Goal: Task Accomplishment & Management: Manage account settings

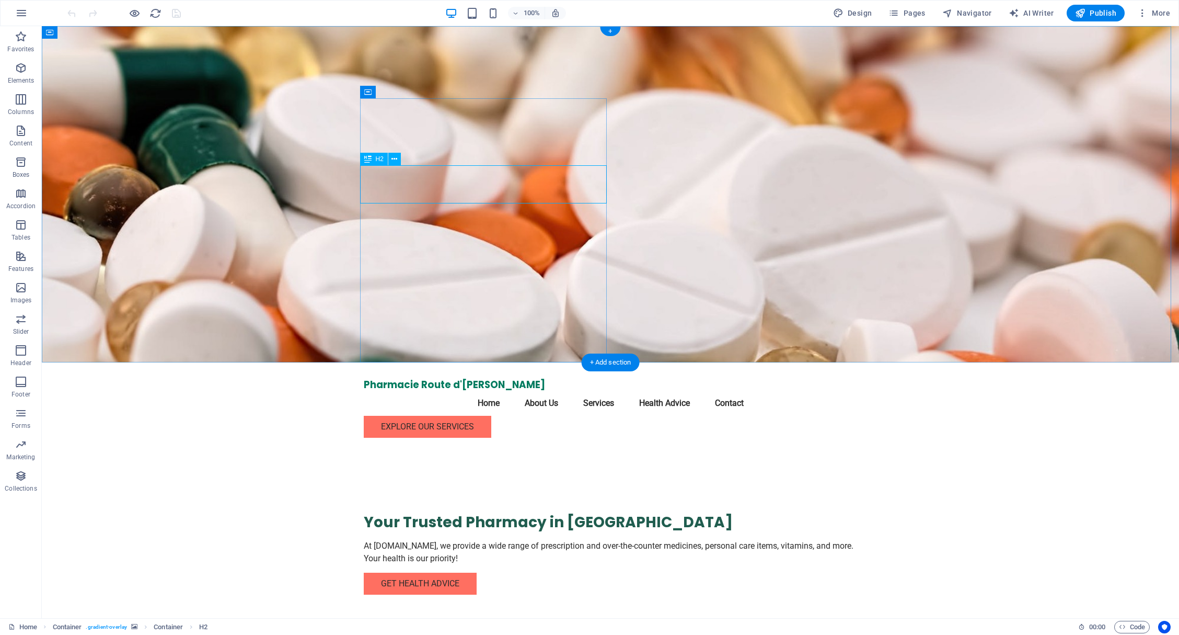
click at [433, 513] on div "Your Trusted Pharmacy in [GEOGRAPHIC_DATA]" at bounding box center [611, 522] width 494 height 19
click at [418, 379] on div "Pharmacie Route d'[PERSON_NAME]" at bounding box center [611, 385] width 494 height 12
click at [437, 379] on div "Pharmacie Route d'[PERSON_NAME]" at bounding box center [611, 385] width 494 height 12
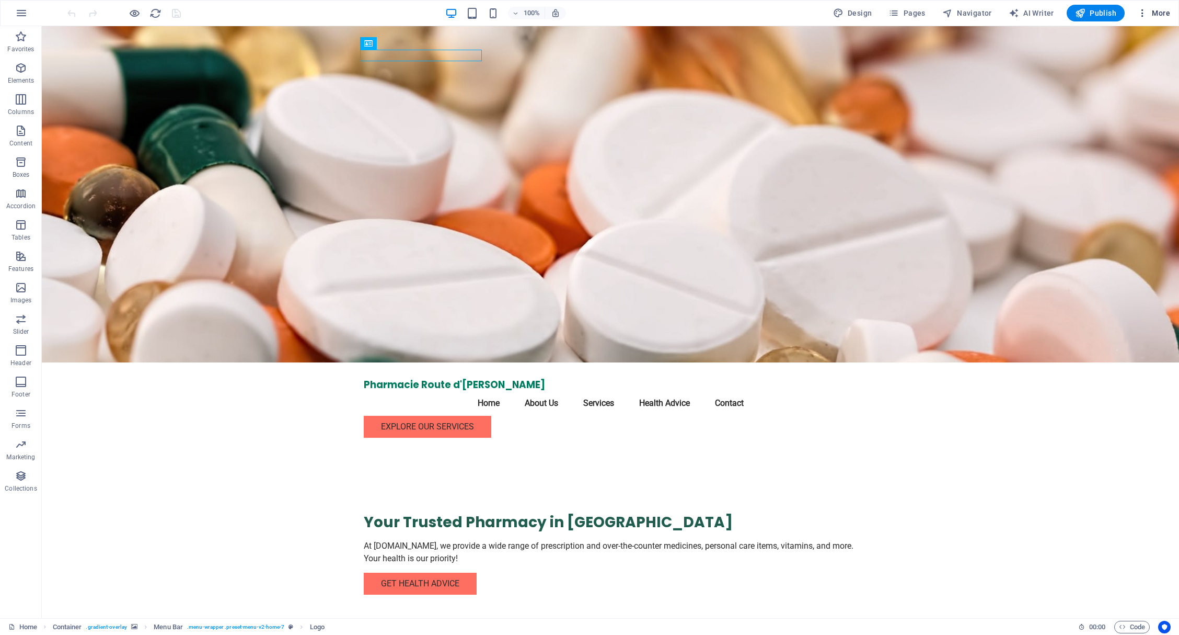
click at [1137, 9] on button "More" at bounding box center [1153, 13] width 41 height 17
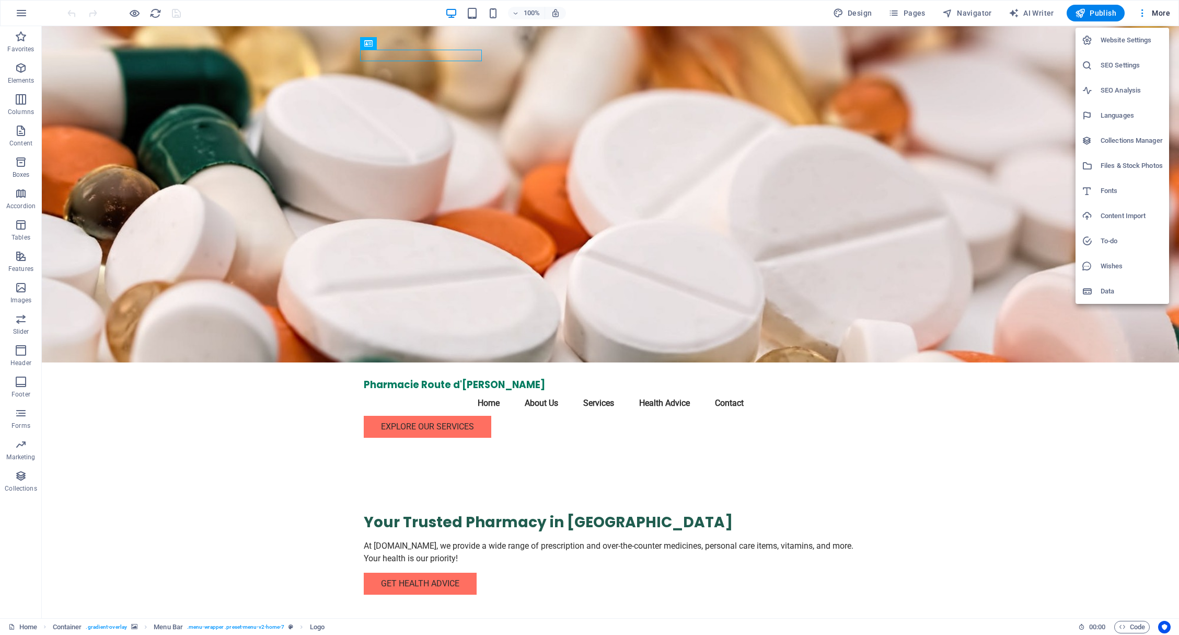
click at [1128, 42] on h6 "Website Settings" at bounding box center [1132, 40] width 62 height 13
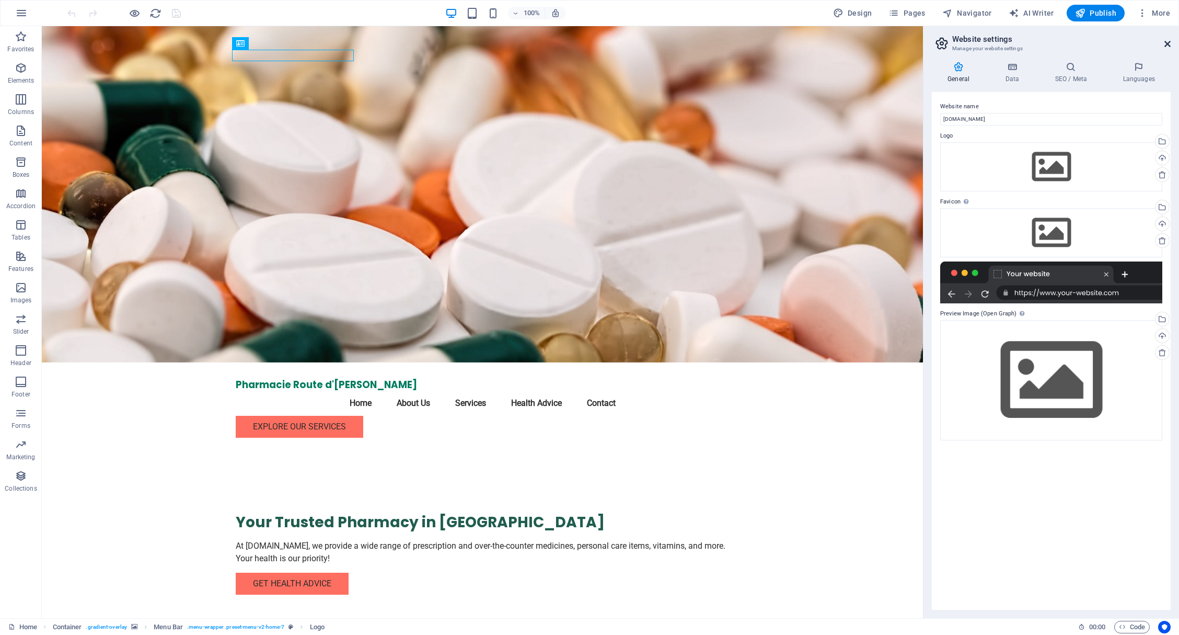
click at [1167, 43] on icon at bounding box center [1168, 44] width 6 height 8
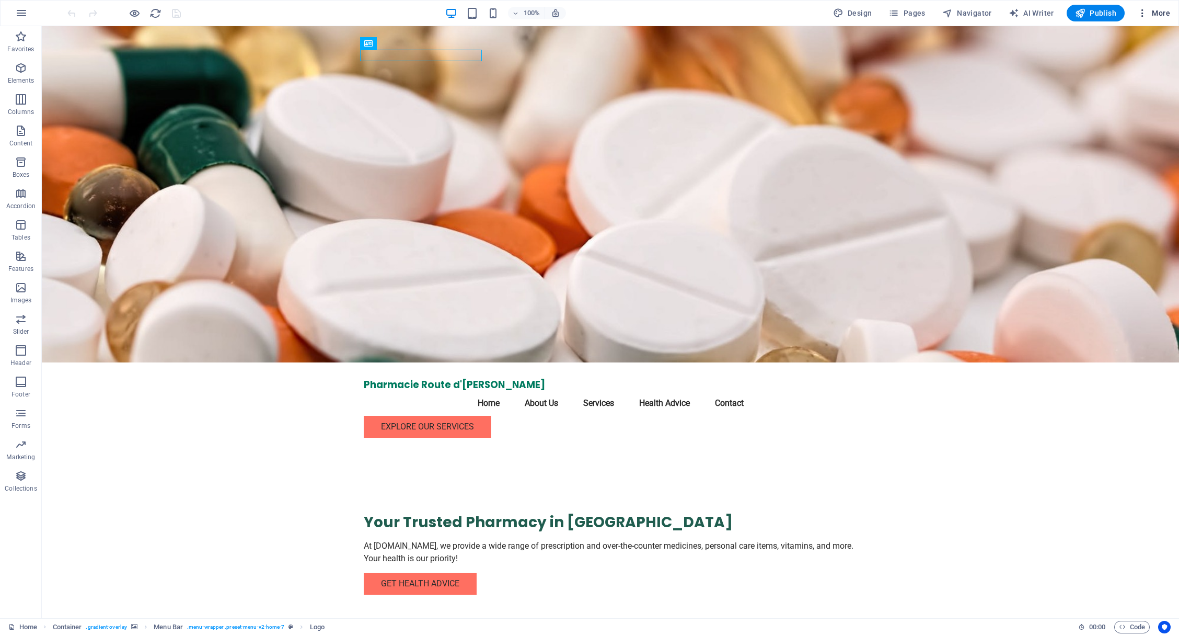
click at [1142, 13] on icon "button" at bounding box center [1143, 13] width 10 height 10
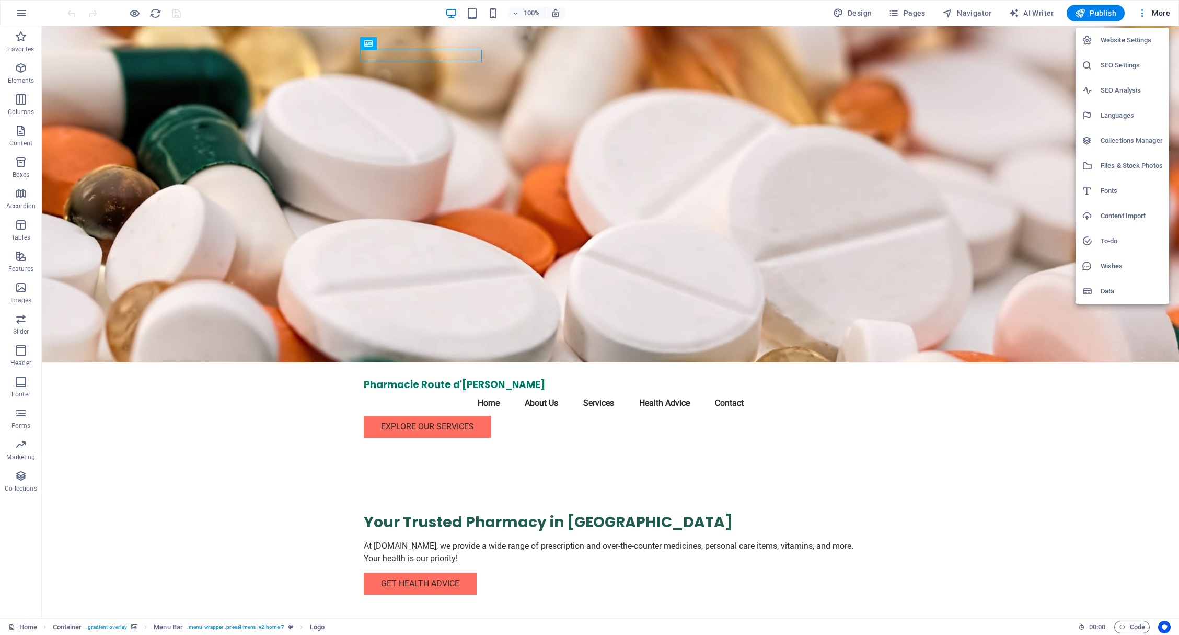
drag, startPoint x: 1027, startPoint y: 438, endPoint x: 1029, endPoint y: 429, distance: 9.1
click at [1028, 438] on div at bounding box center [589, 317] width 1179 height 635
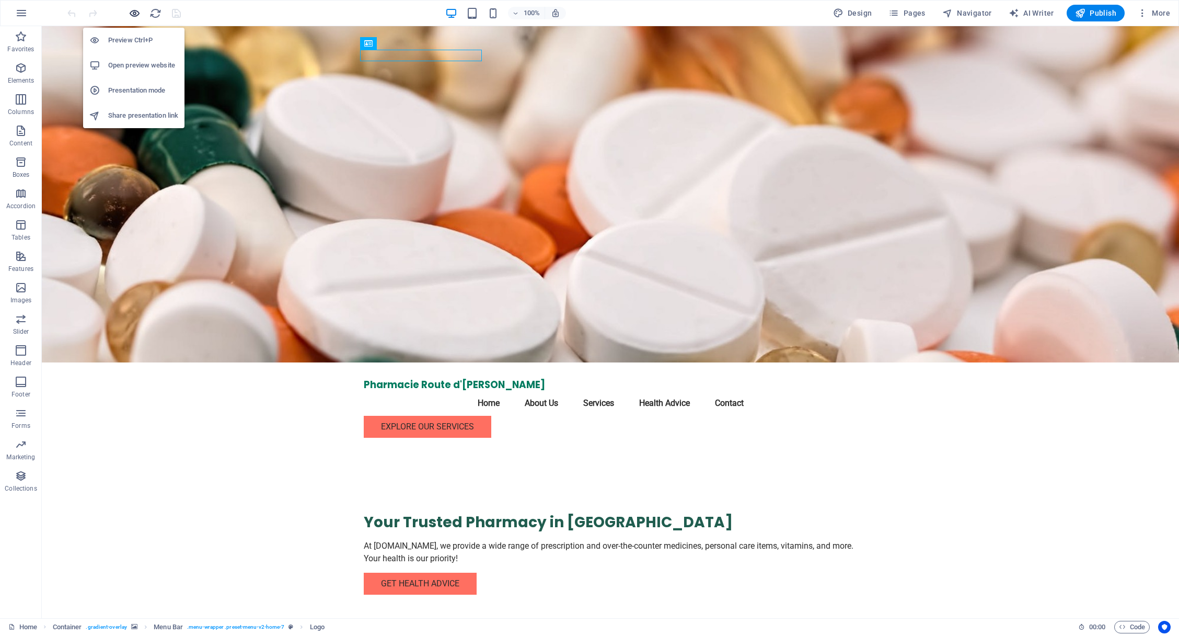
click at [140, 11] on icon "button" at bounding box center [135, 13] width 12 height 12
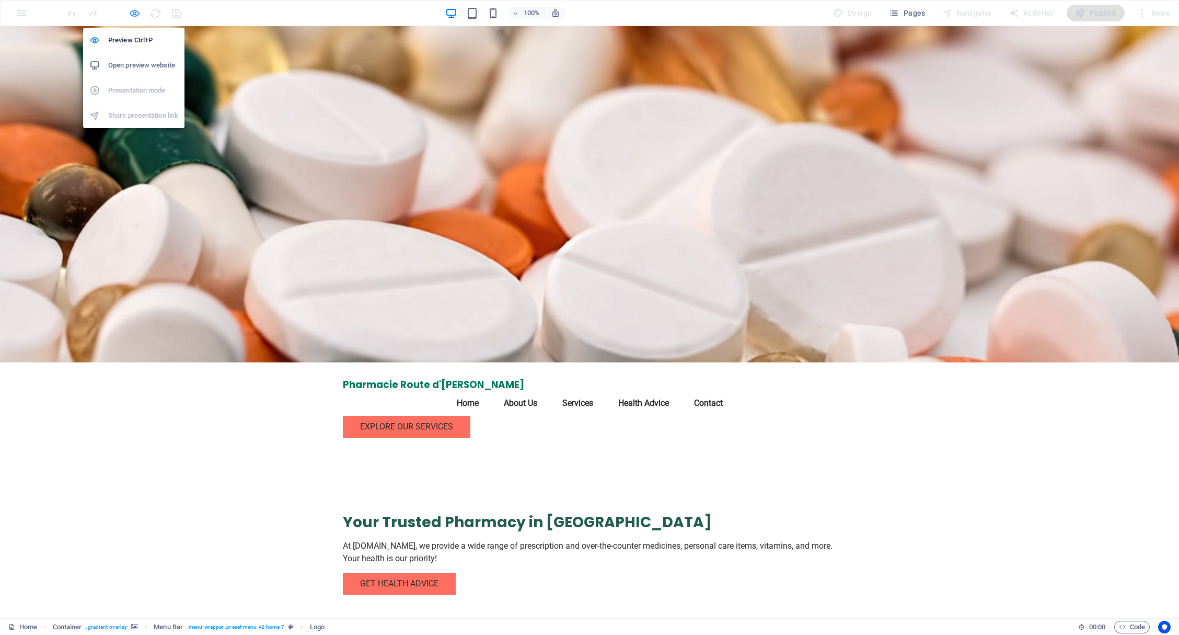
click at [134, 14] on icon "button" at bounding box center [135, 13] width 12 height 12
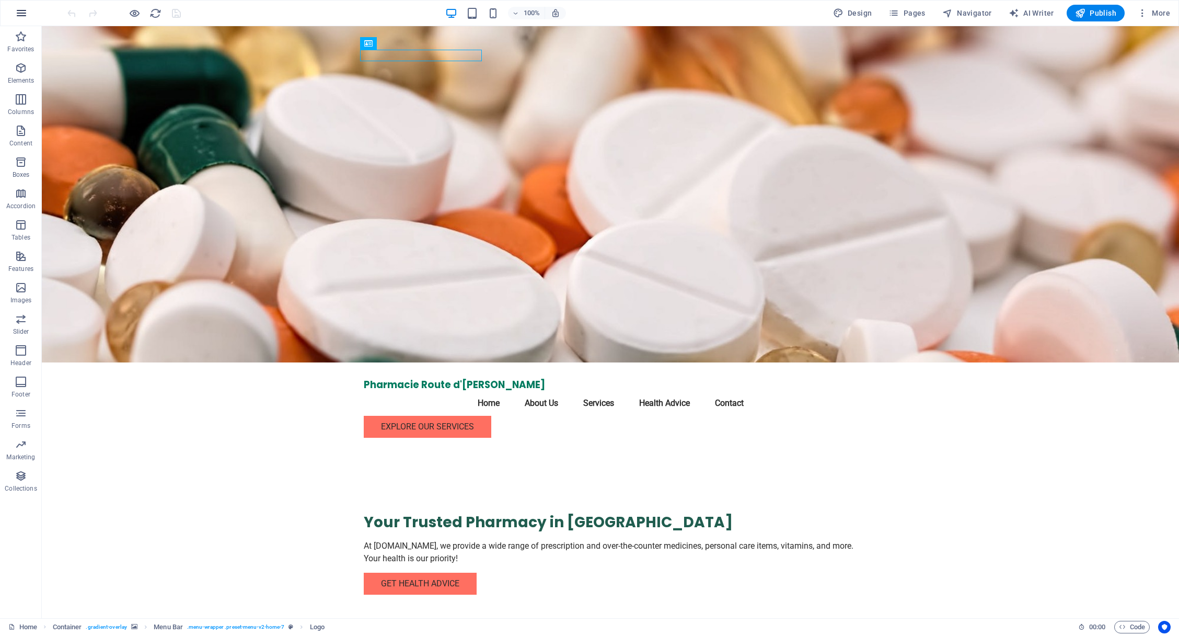
click at [22, 17] on icon "button" at bounding box center [21, 13] width 13 height 13
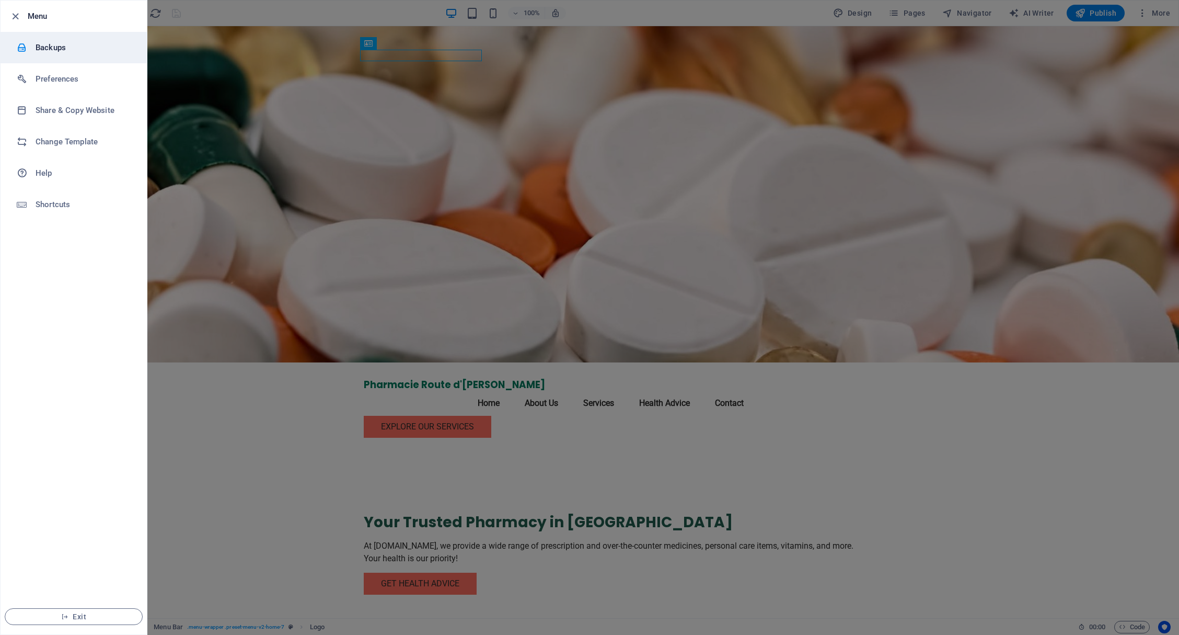
click at [42, 51] on h6 "Backups" at bounding box center [84, 47] width 97 height 13
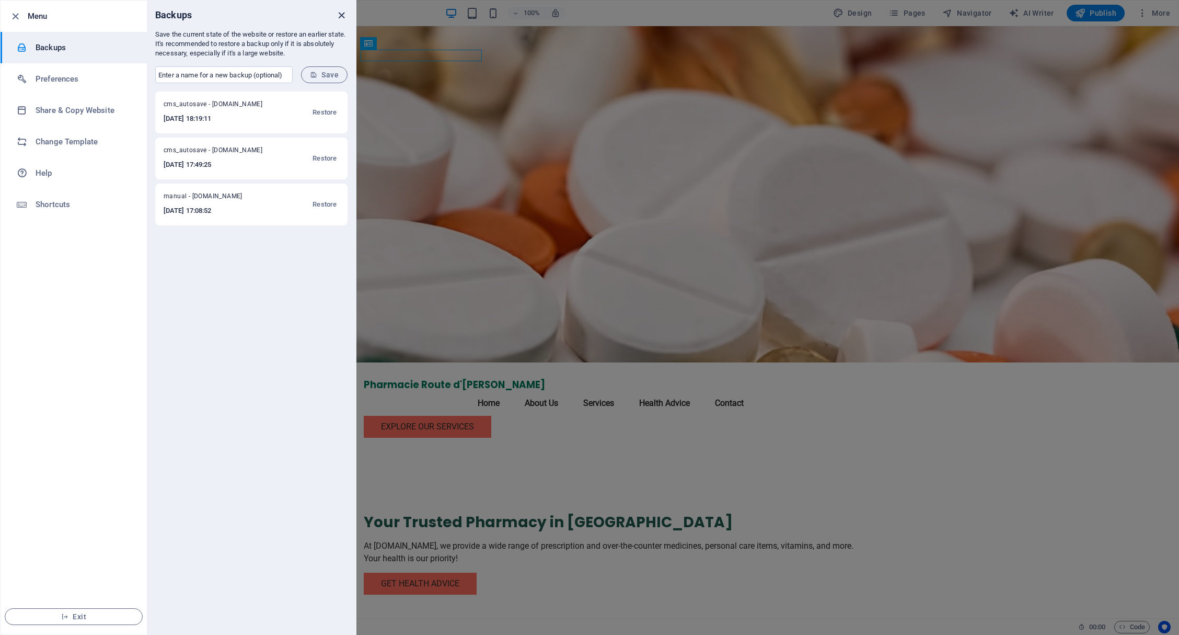
click at [339, 13] on icon "close" at bounding box center [342, 15] width 12 height 12
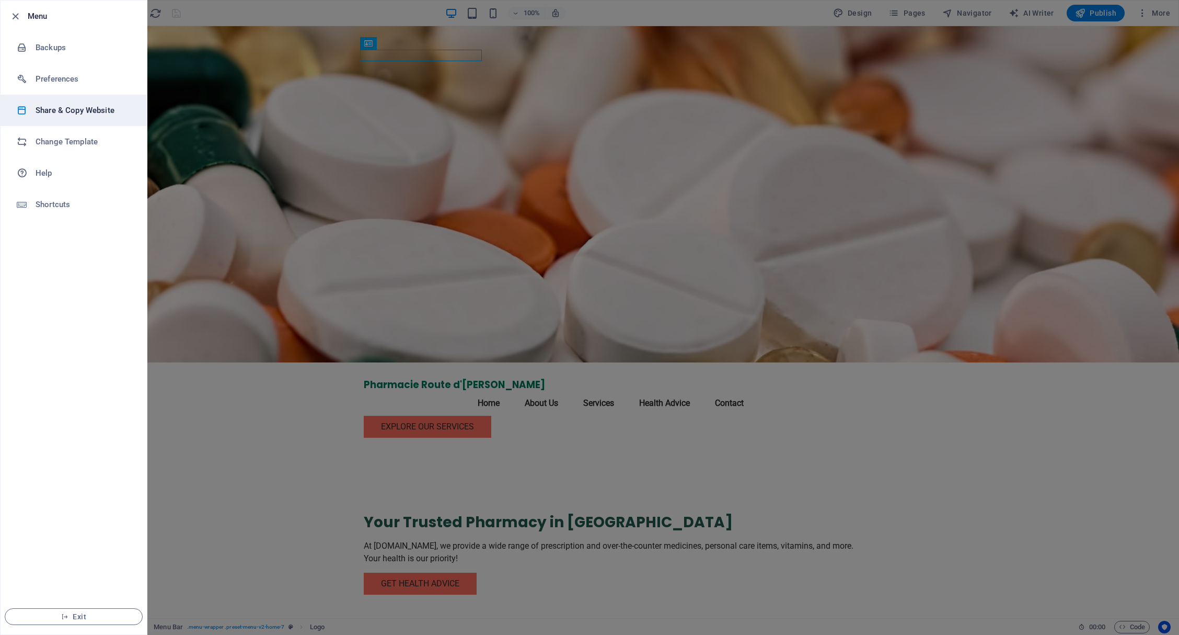
click at [79, 107] on h6 "Share & Copy Website" at bounding box center [84, 110] width 97 height 13
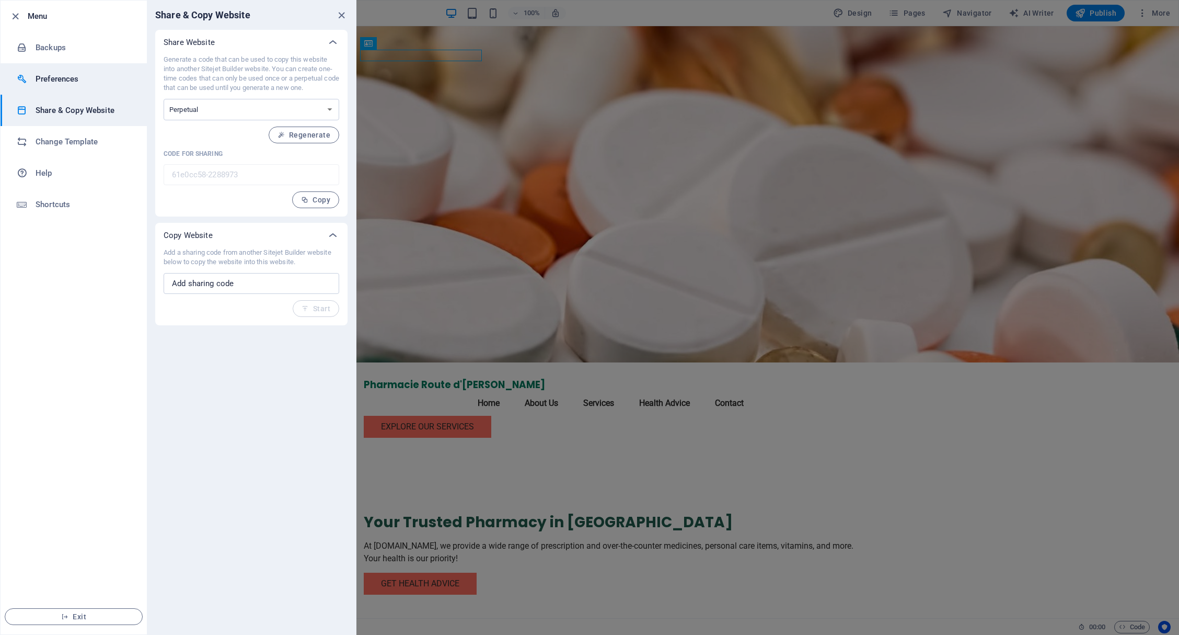
click at [78, 86] on li "Preferences" at bounding box center [74, 78] width 146 height 31
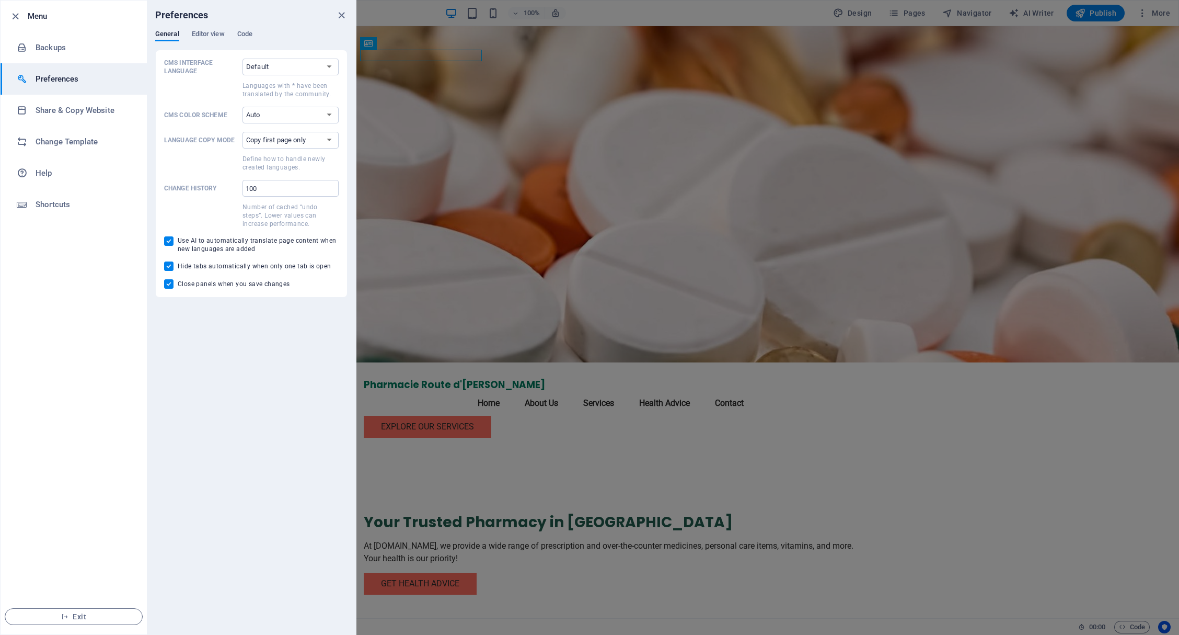
click at [220, 25] on div "Preferences" at bounding box center [251, 15] width 209 height 29
click at [220, 29] on div "Preferences" at bounding box center [251, 15] width 209 height 29
click at [215, 32] on span "Editor view" at bounding box center [208, 35] width 33 height 15
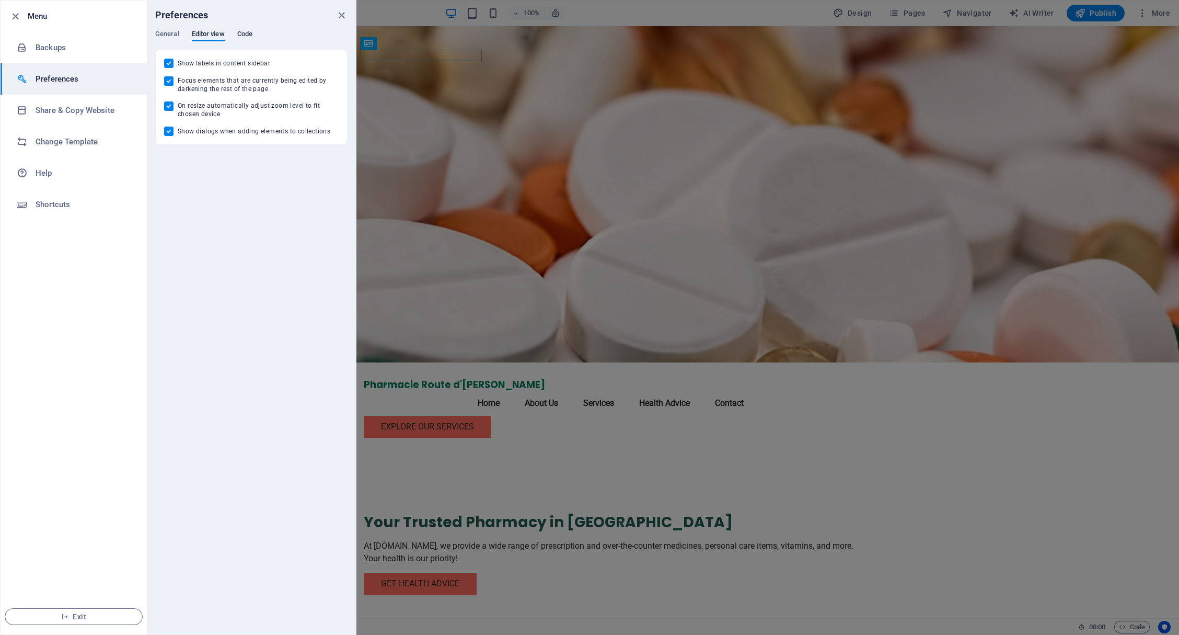
click at [247, 33] on span "Code" at bounding box center [244, 35] width 15 height 15
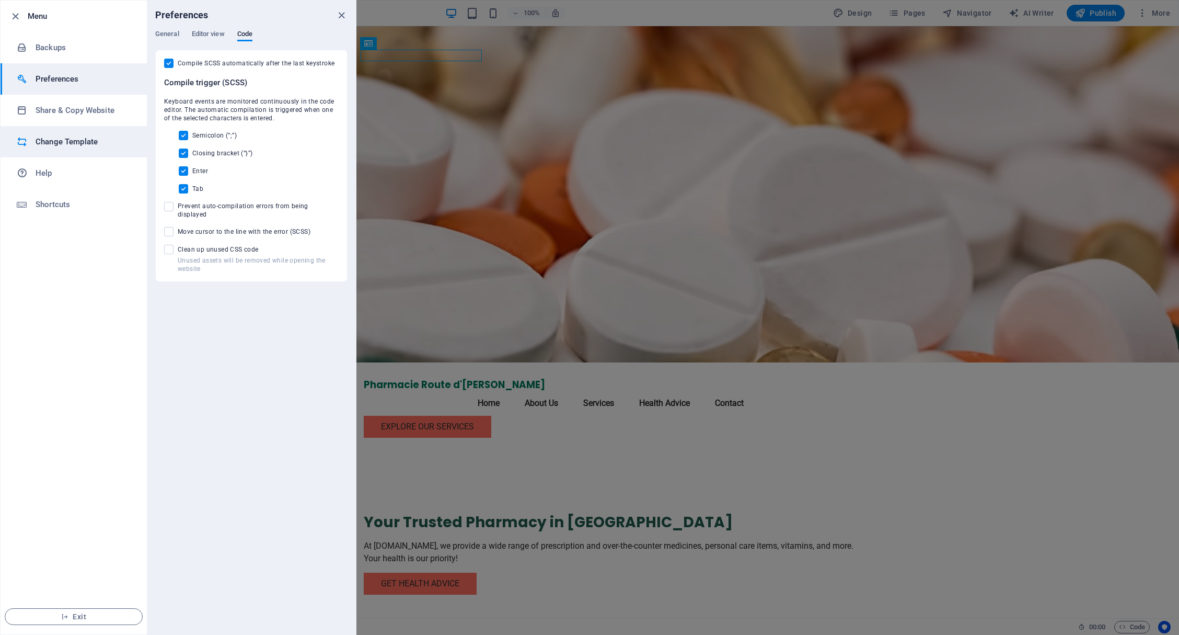
click at [69, 137] on h6 "Change Template" at bounding box center [84, 141] width 97 height 13
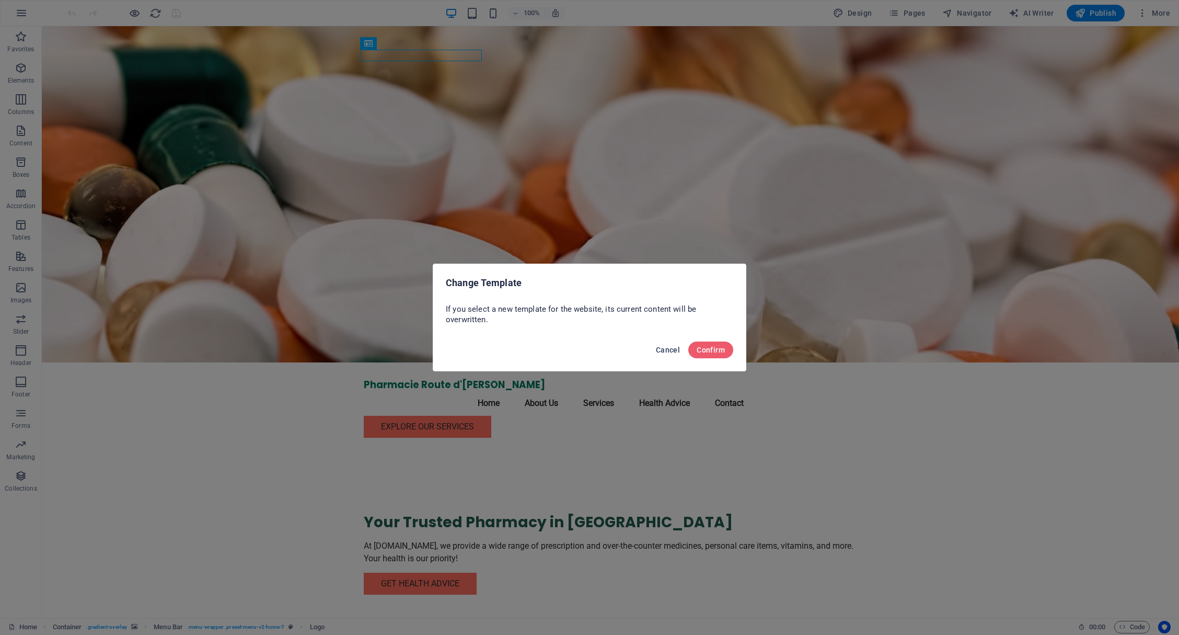
click at [665, 348] on span "Cancel" at bounding box center [668, 350] width 24 height 8
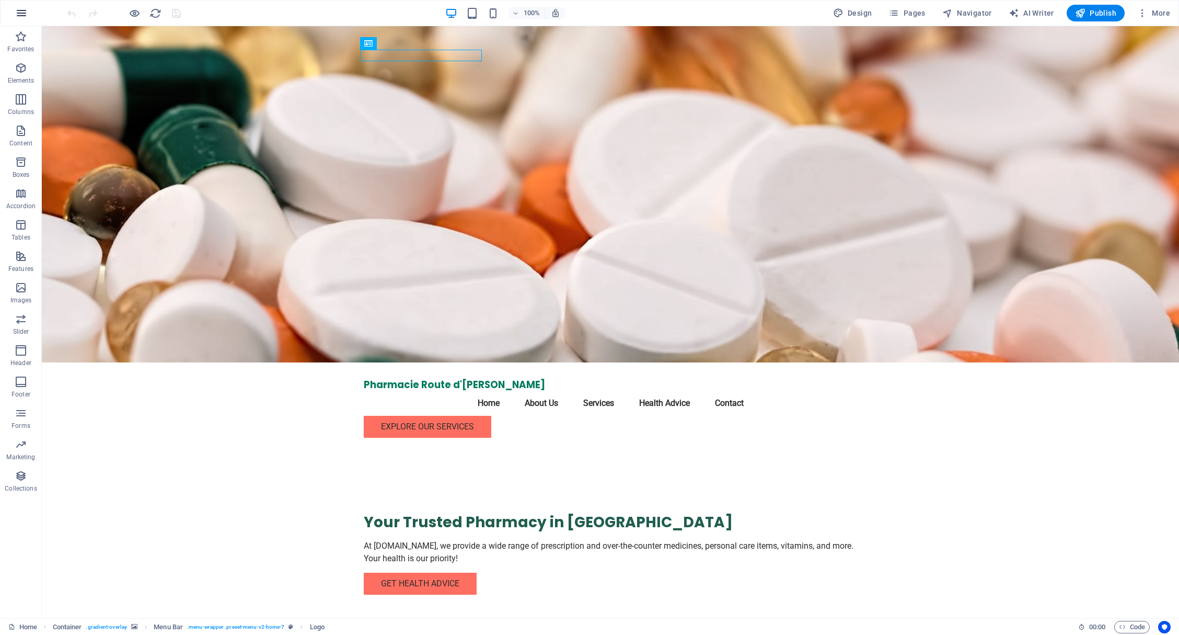
click at [26, 12] on icon "button" at bounding box center [21, 13] width 13 height 13
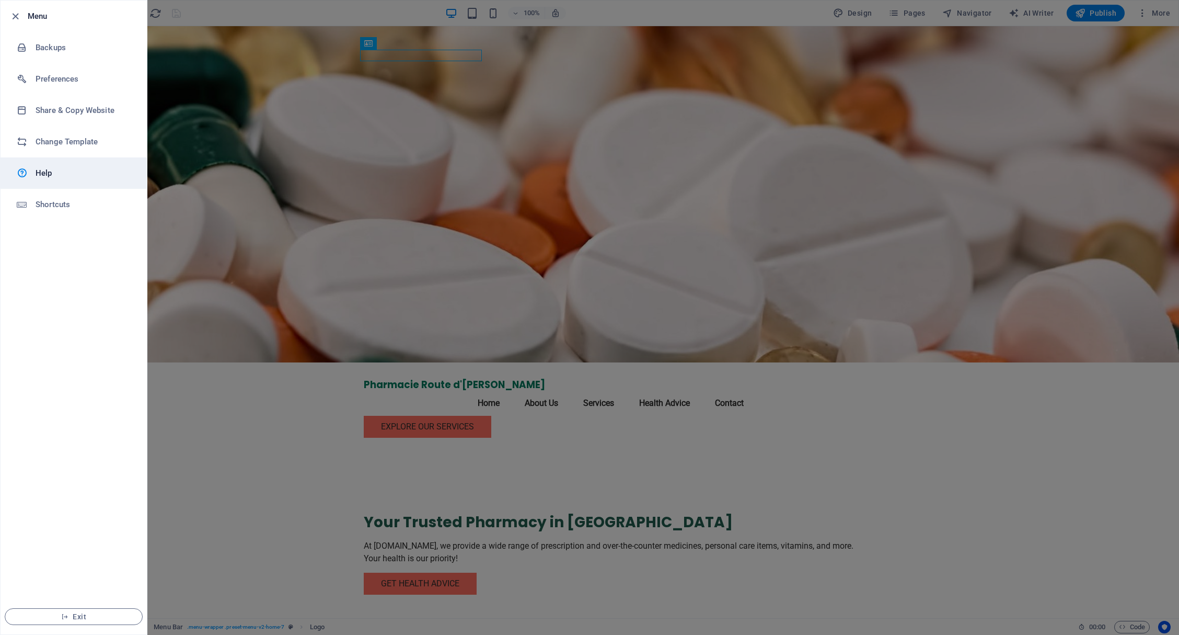
click at [75, 176] on h6 "Help" at bounding box center [84, 173] width 97 height 13
click at [69, 169] on h6 "Help" at bounding box center [84, 173] width 97 height 13
click at [14, 16] on icon "button" at bounding box center [15, 16] width 12 height 12
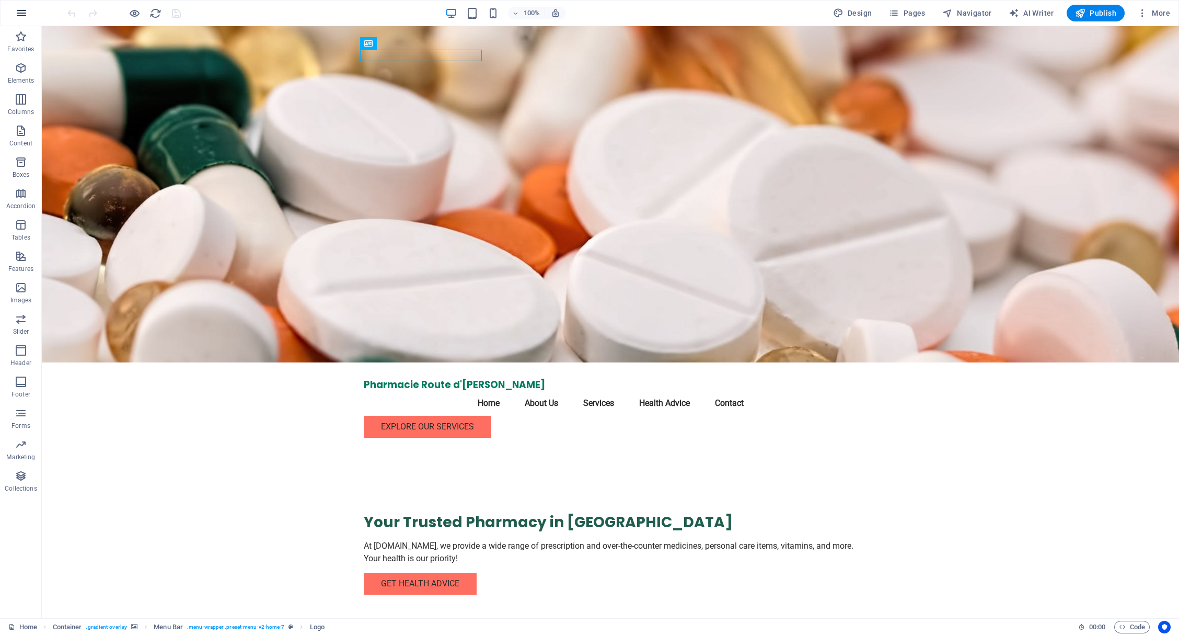
click at [25, 12] on icon "button" at bounding box center [21, 13] width 13 height 13
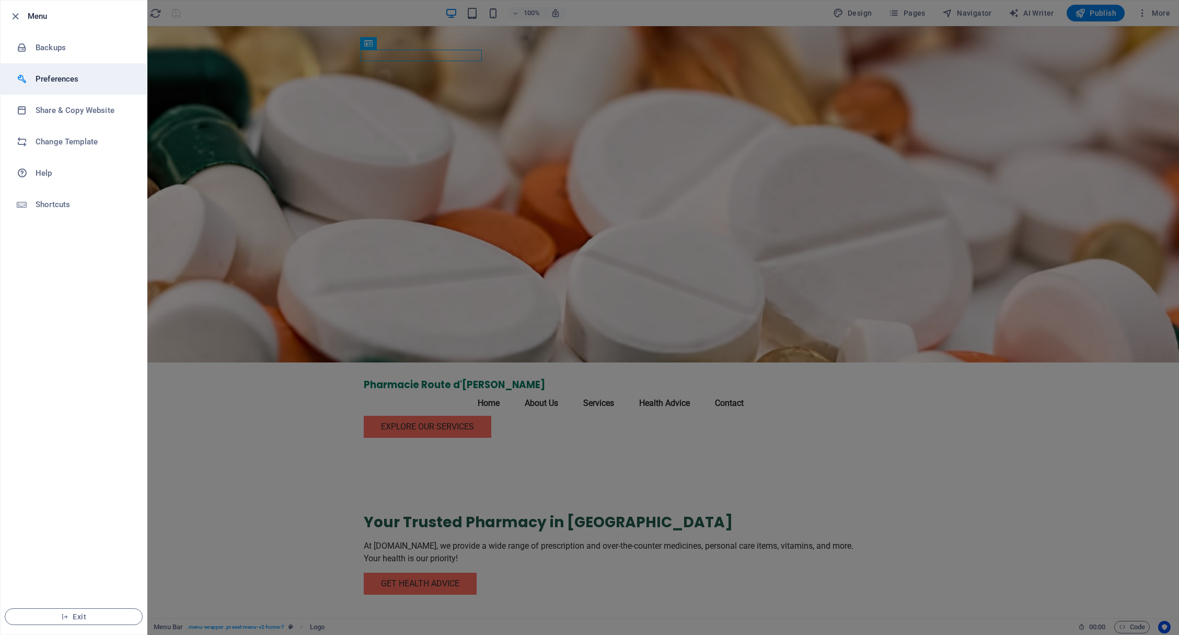
click at [44, 79] on h6 "Preferences" at bounding box center [84, 79] width 97 height 13
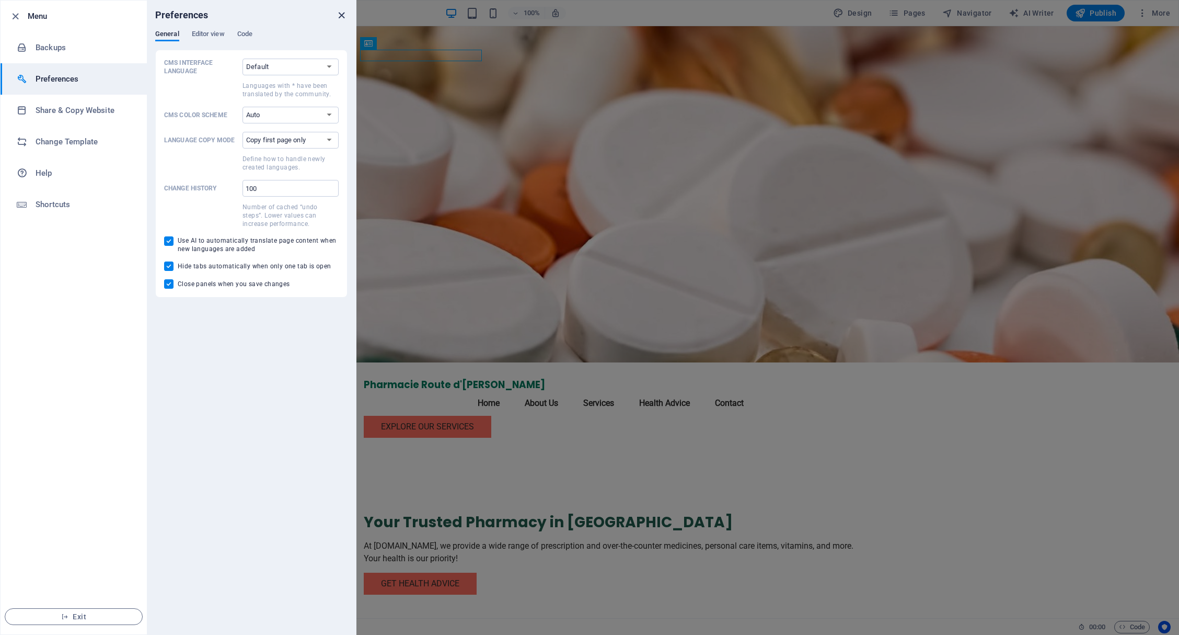
click at [338, 10] on icon "close" at bounding box center [342, 15] width 12 height 12
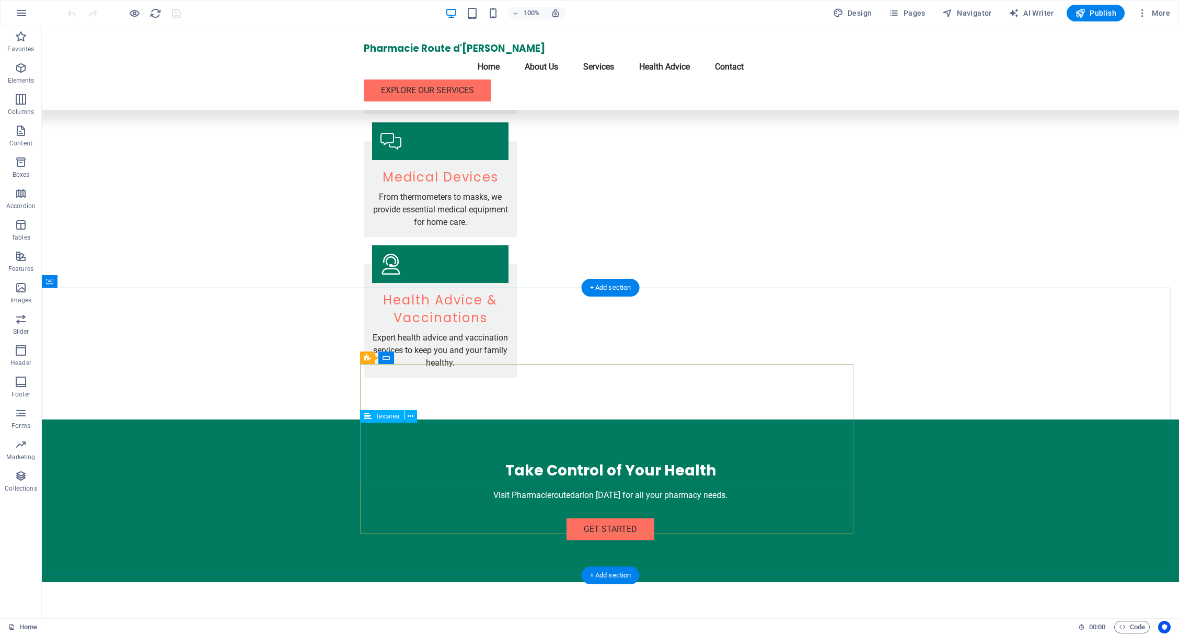
scroll to position [1619, 0]
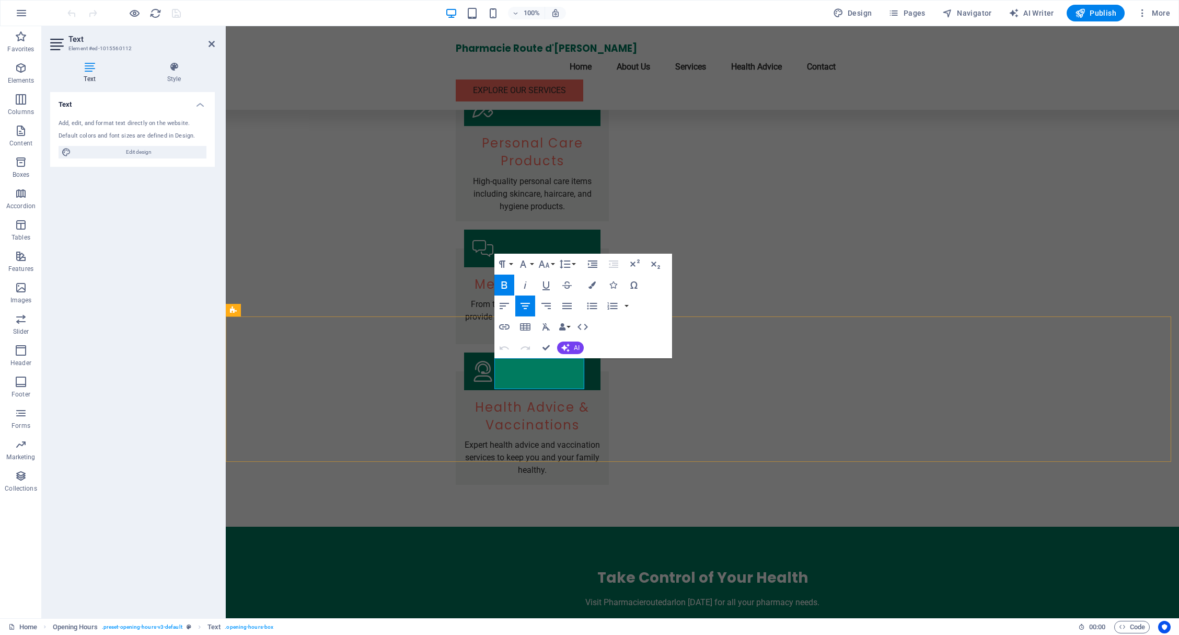
drag, startPoint x: 513, startPoint y: 378, endPoint x: 504, endPoint y: 377, distance: 8.4
drag, startPoint x: 521, startPoint y: 380, endPoint x: 515, endPoint y: 380, distance: 6.3
drag, startPoint x: 548, startPoint y: 379, endPoint x: 541, endPoint y: 379, distance: 7.3
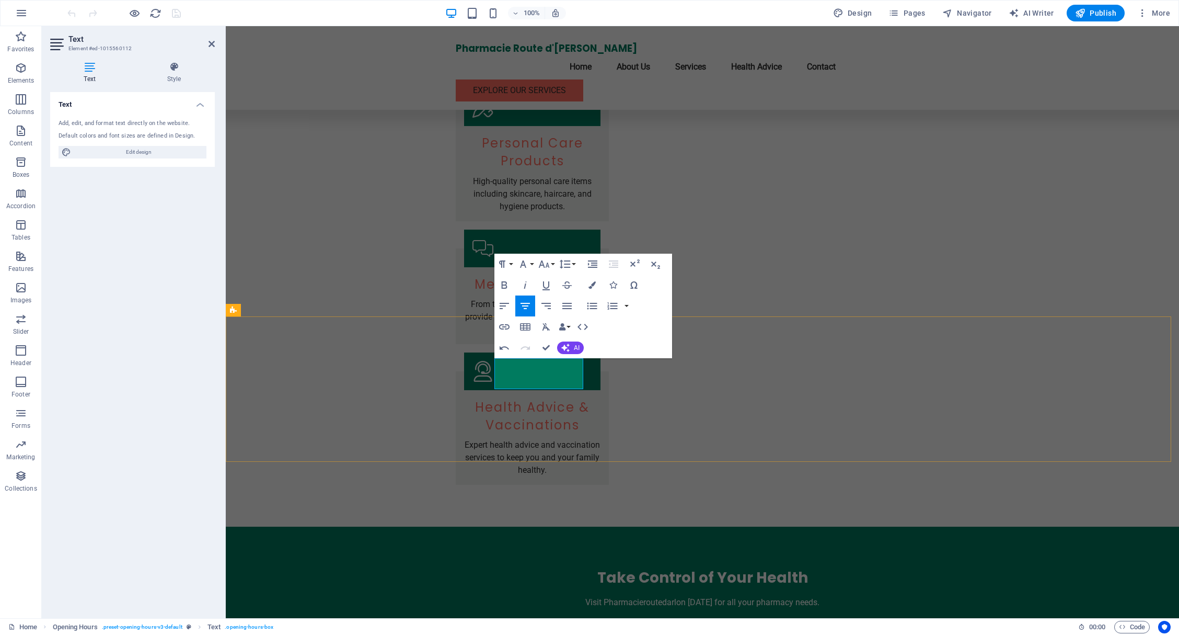
drag, startPoint x: 559, startPoint y: 379, endPoint x: 551, endPoint y: 380, distance: 7.9
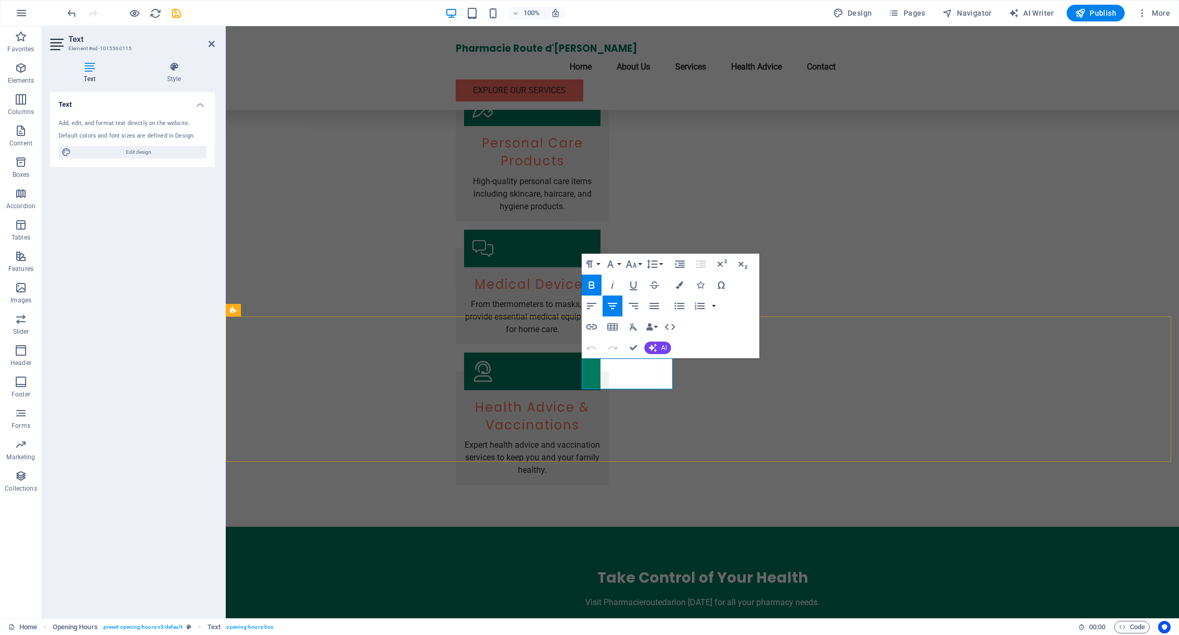
drag, startPoint x: 600, startPoint y: 380, endPoint x: 593, endPoint y: 380, distance: 7.3
drag, startPoint x: 611, startPoint y: 380, endPoint x: 602, endPoint y: 379, distance: 8.9
drag, startPoint x: 636, startPoint y: 380, endPoint x: 630, endPoint y: 380, distance: 5.8
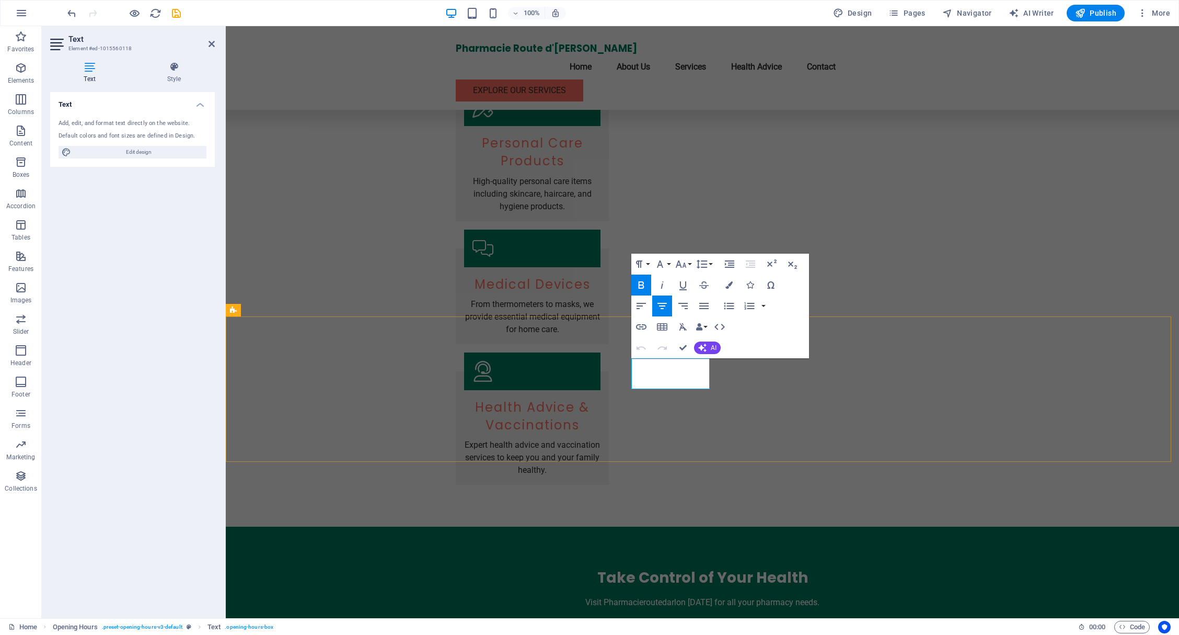
drag, startPoint x: 643, startPoint y: 377, endPoint x: 635, endPoint y: 377, distance: 7.8
drag, startPoint x: 654, startPoint y: 380, endPoint x: 647, endPoint y: 379, distance: 6.8
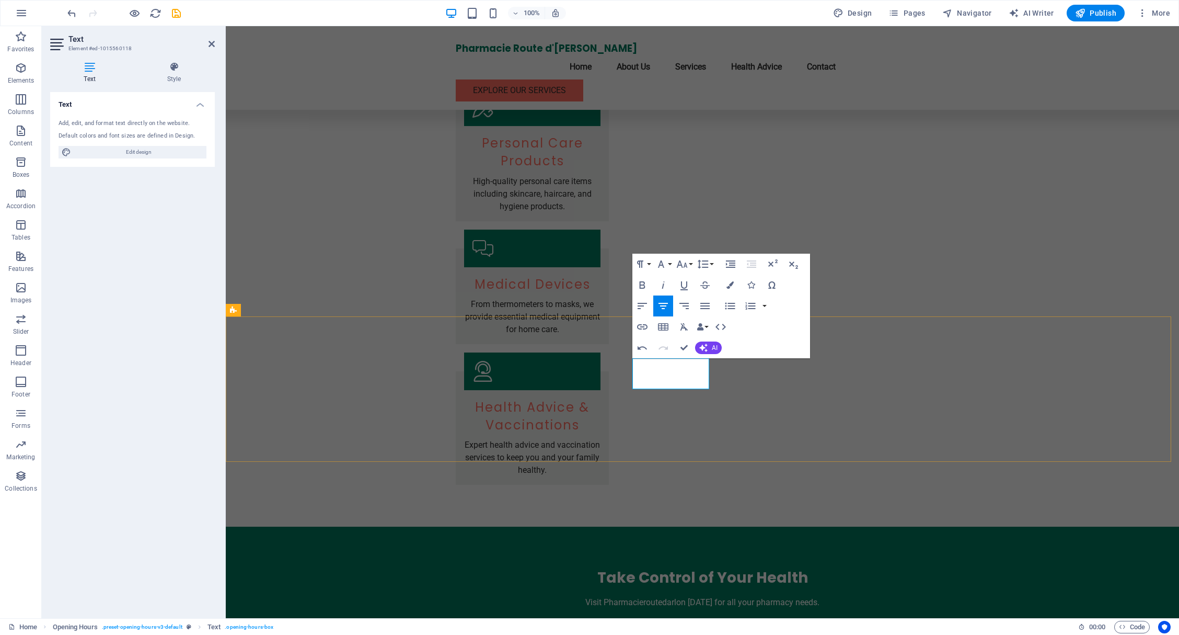
drag, startPoint x: 680, startPoint y: 379, endPoint x: 674, endPoint y: 379, distance: 5.8
drag, startPoint x: 684, startPoint y: 378, endPoint x: 692, endPoint y: 379, distance: 7.3
drag, startPoint x: 686, startPoint y: 348, endPoint x: 645, endPoint y: 322, distance: 49.3
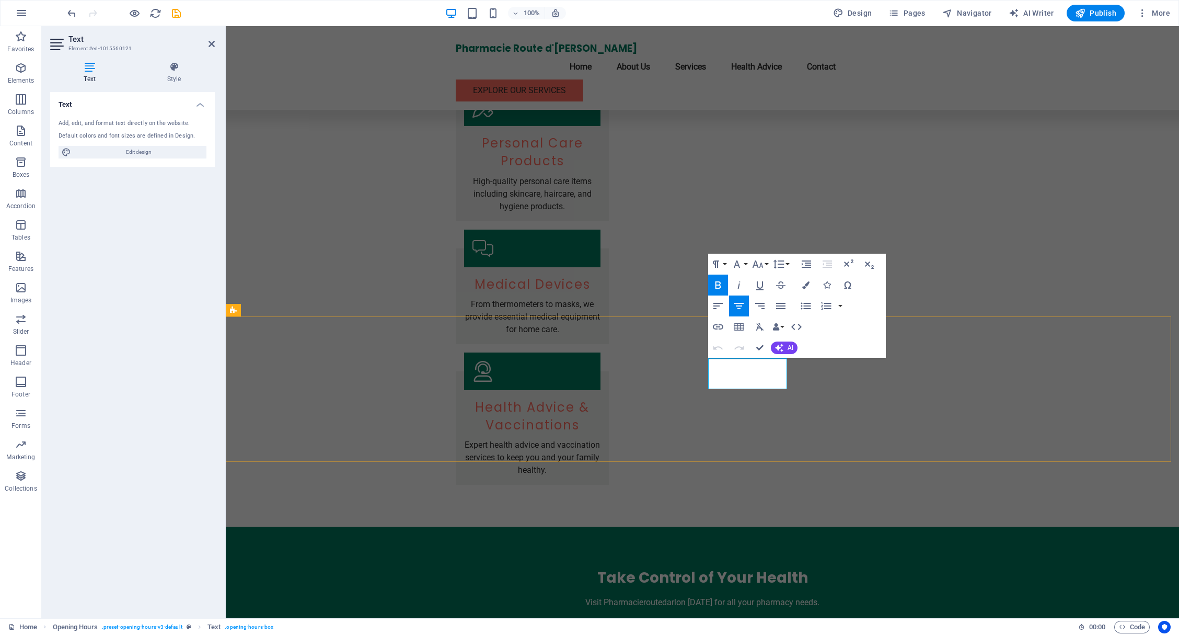
drag, startPoint x: 719, startPoint y: 378, endPoint x: 714, endPoint y: 378, distance: 5.8
drag, startPoint x: 724, startPoint y: 378, endPoint x: 730, endPoint y: 379, distance: 6.3
drag, startPoint x: 758, startPoint y: 378, endPoint x: 752, endPoint y: 379, distance: 5.8
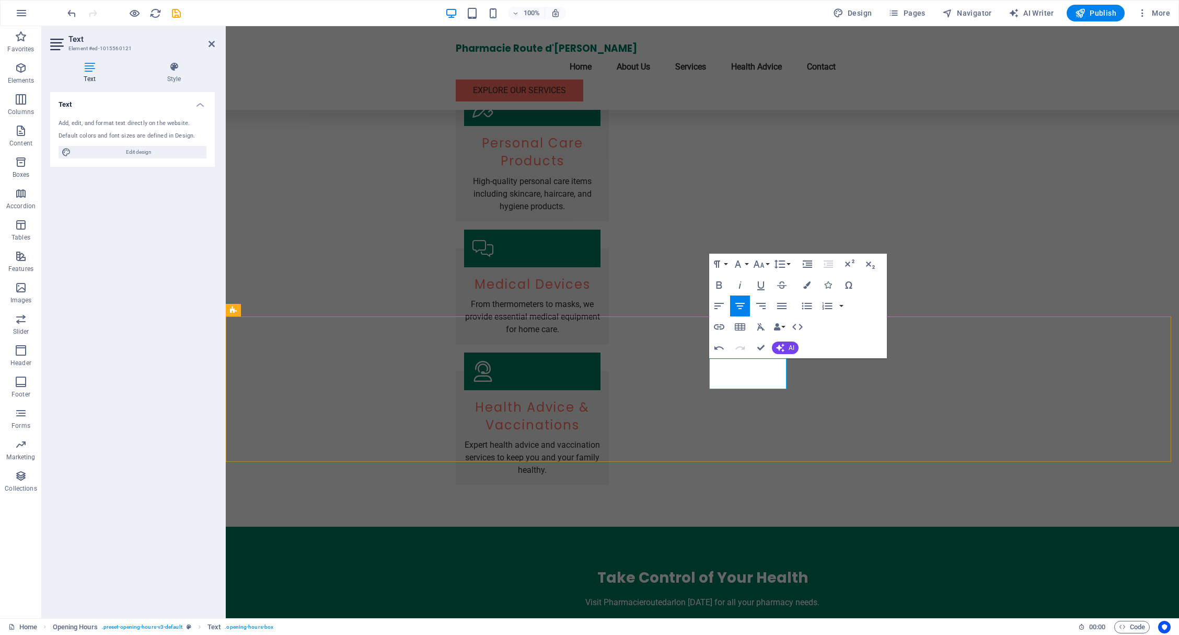
drag, startPoint x: 762, startPoint y: 378, endPoint x: 767, endPoint y: 379, distance: 5.8
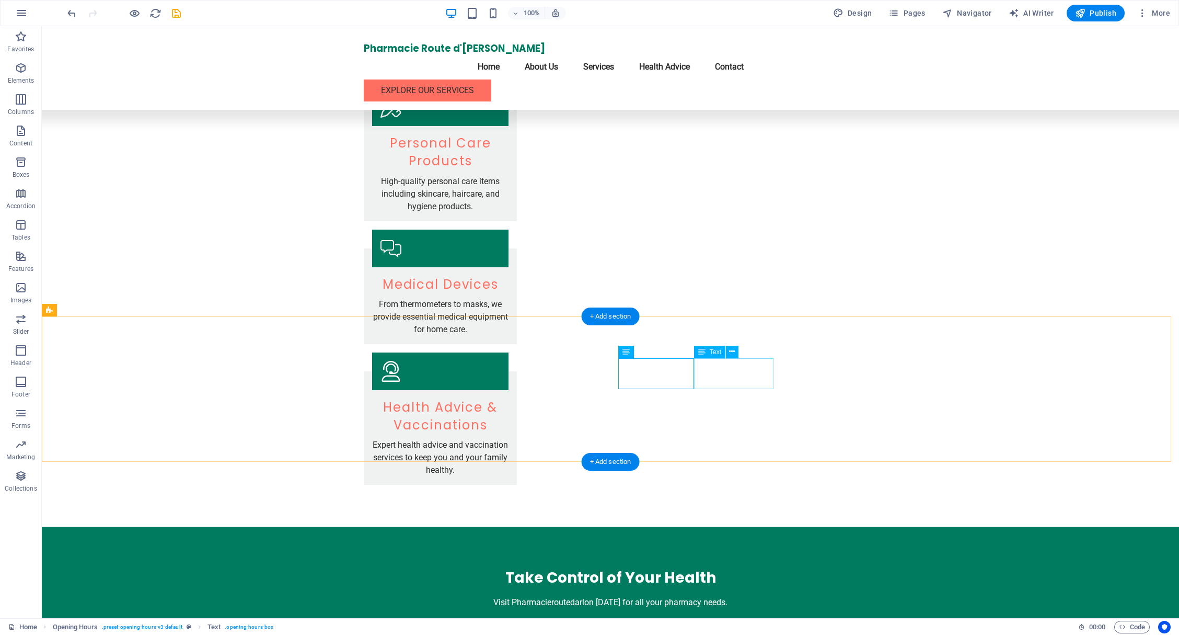
drag, startPoint x: 720, startPoint y: 381, endPoint x: 535, endPoint y: 381, distance: 185.6
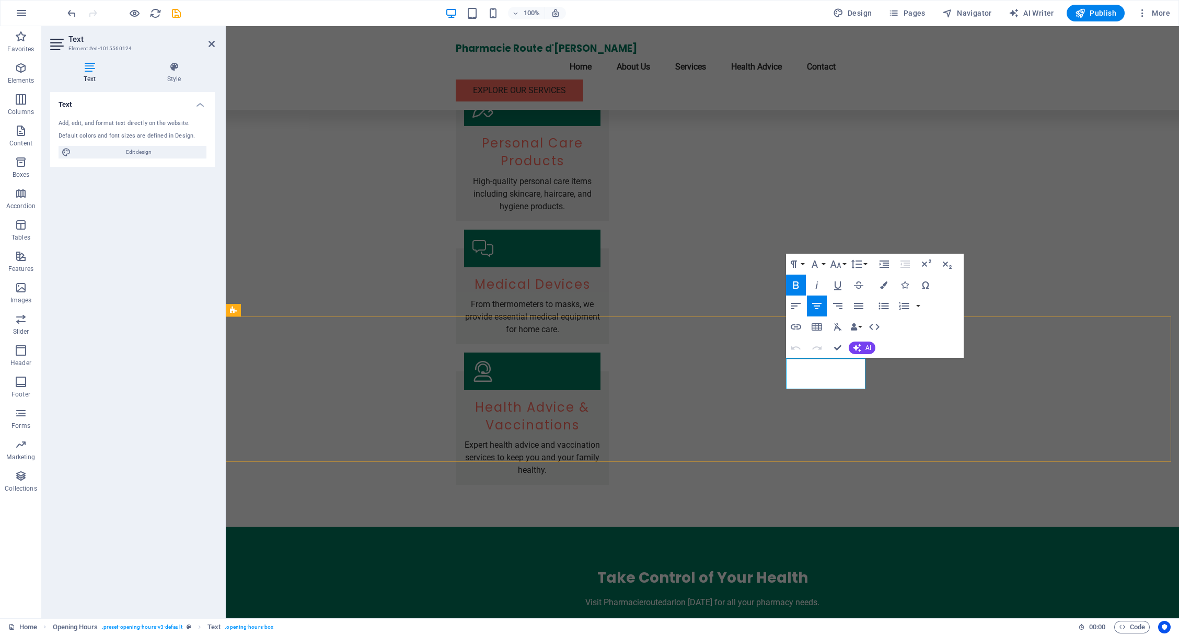
drag, startPoint x: 798, startPoint y: 378, endPoint x: 791, endPoint y: 378, distance: 7.3
drag, startPoint x: 836, startPoint y: 380, endPoint x: 830, endPoint y: 380, distance: 6.8
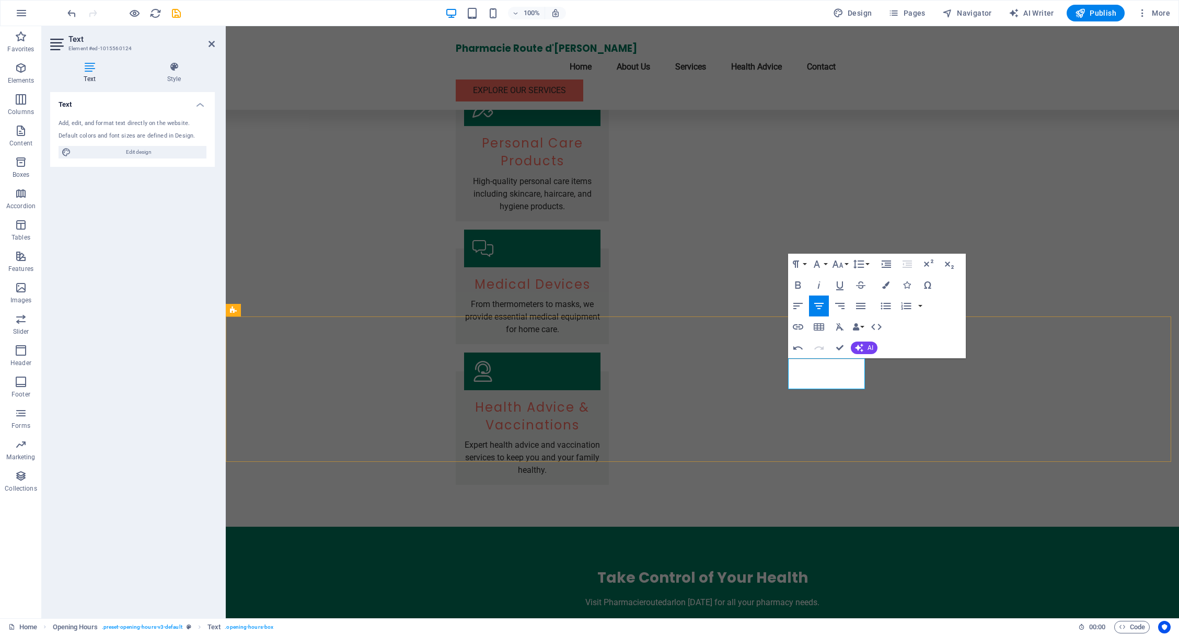
drag, startPoint x: 839, startPoint y: 378, endPoint x: 846, endPoint y: 379, distance: 7.3
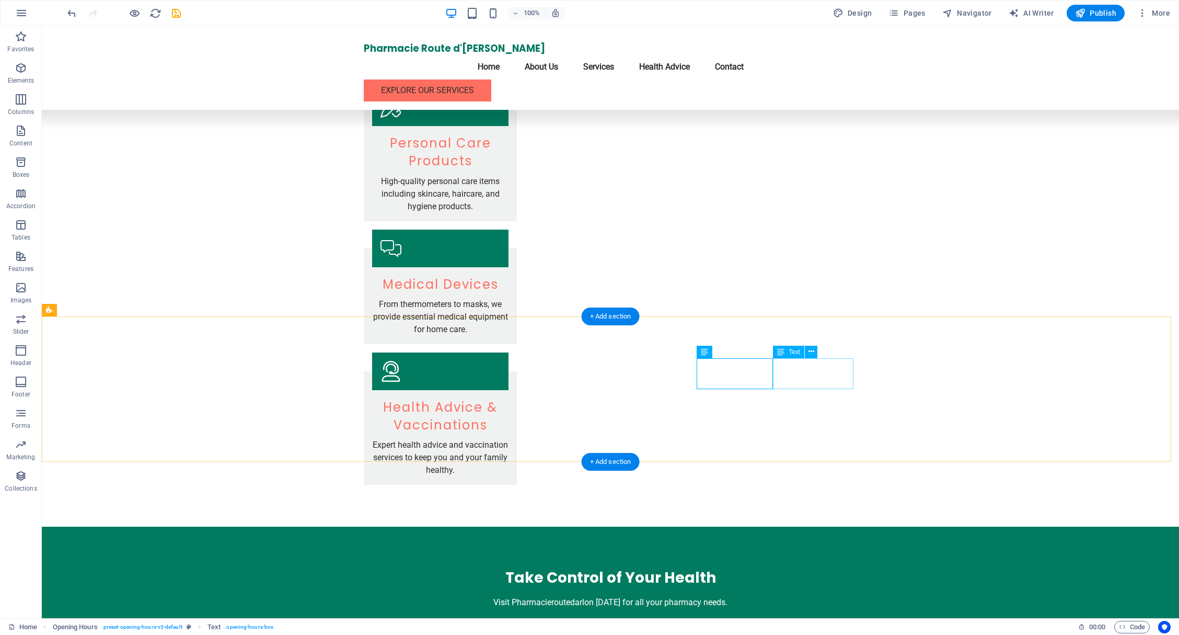
drag, startPoint x: 784, startPoint y: 376, endPoint x: 600, endPoint y: 376, distance: 183.5
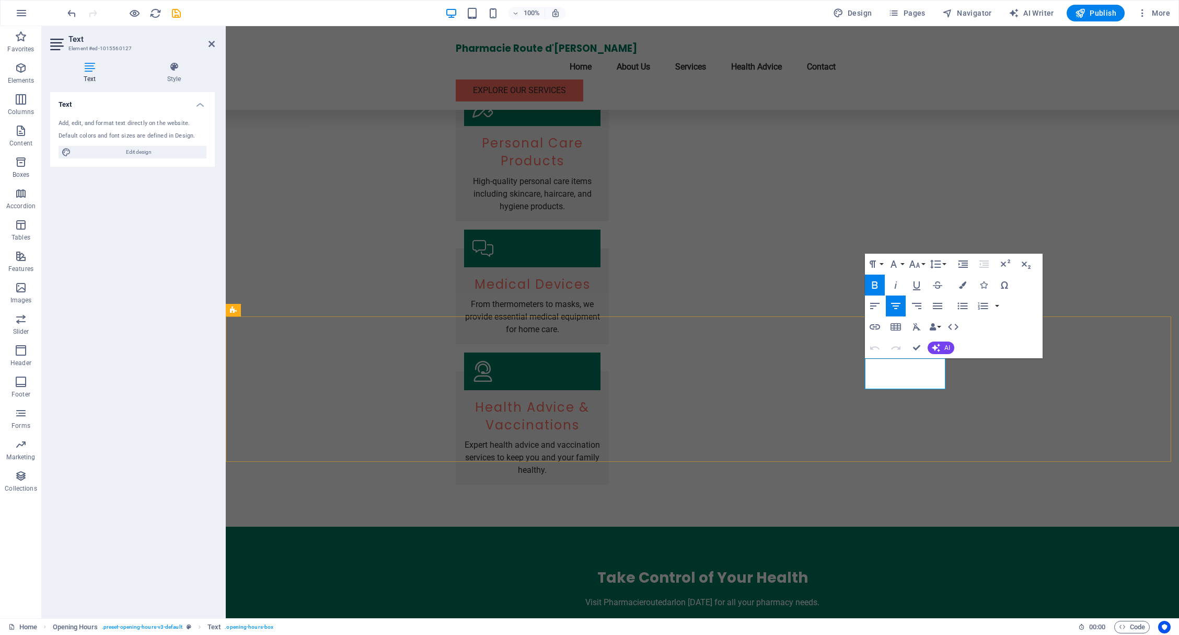
drag, startPoint x: 878, startPoint y: 377, endPoint x: 869, endPoint y: 377, distance: 8.9
drag, startPoint x: 882, startPoint y: 377, endPoint x: 888, endPoint y: 377, distance: 6.3
drag, startPoint x: 908, startPoint y: 378, endPoint x: 915, endPoint y: 379, distance: 6.8
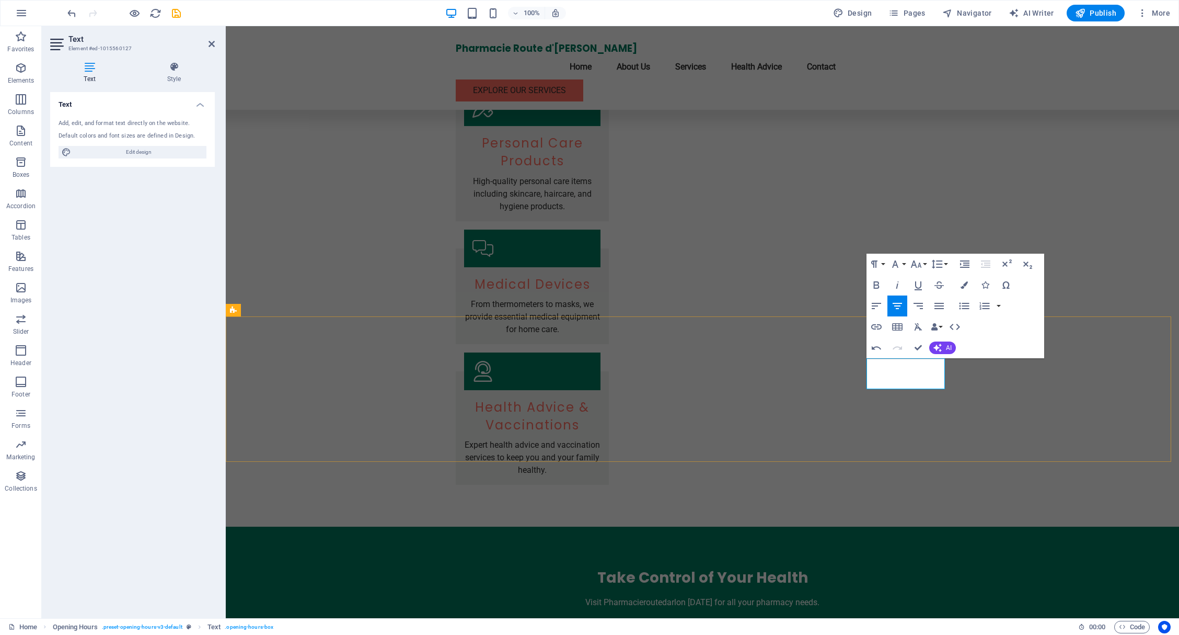
drag, startPoint x: 922, startPoint y: 346, endPoint x: 867, endPoint y: 331, distance: 57.2
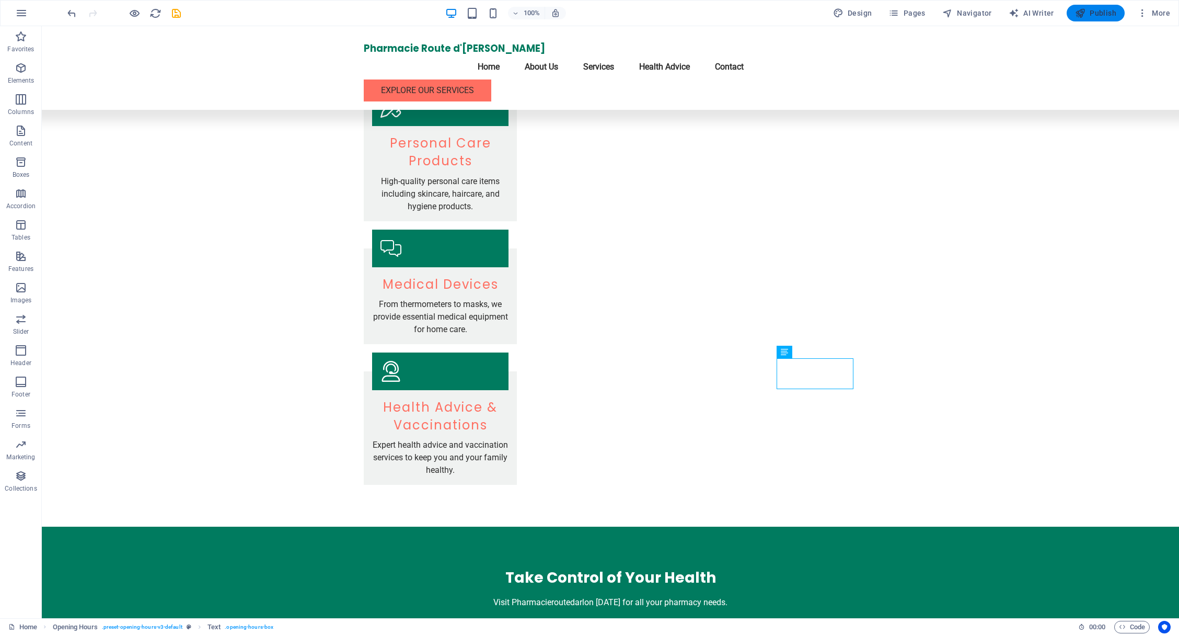
click at [1097, 14] on span "Publish" at bounding box center [1095, 13] width 41 height 10
checkbox input "false"
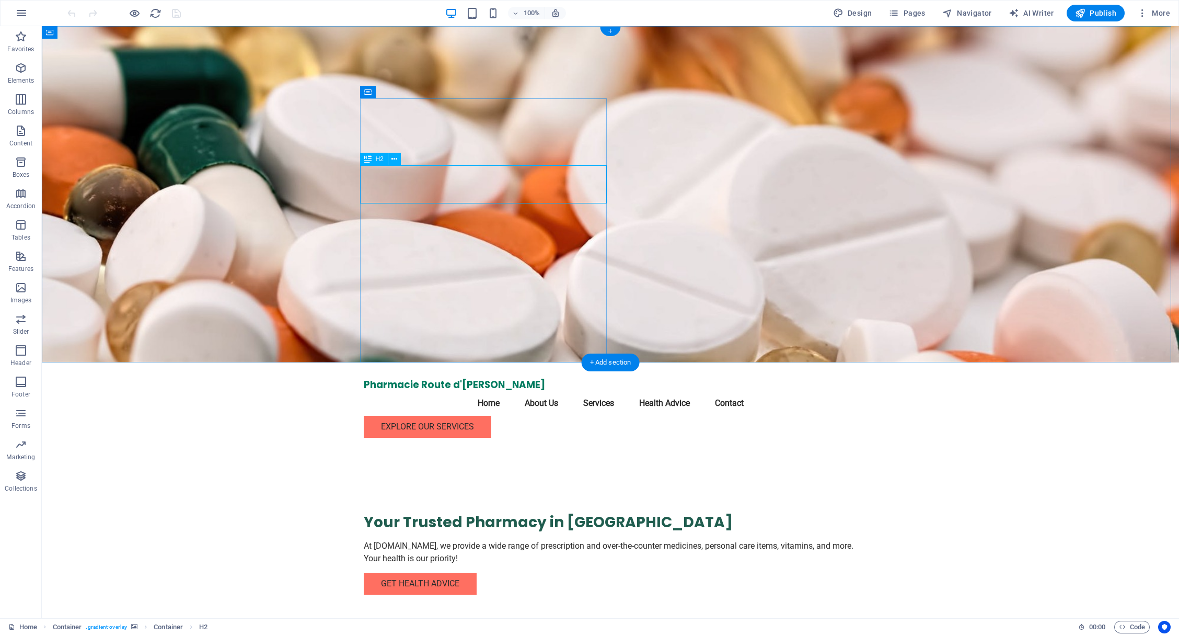
click at [462, 513] on div "Your Trusted Pharmacy in [GEOGRAPHIC_DATA]" at bounding box center [611, 522] width 494 height 19
click at [463, 513] on div "Your Trusted Pharmacy in [GEOGRAPHIC_DATA]" at bounding box center [611, 522] width 494 height 19
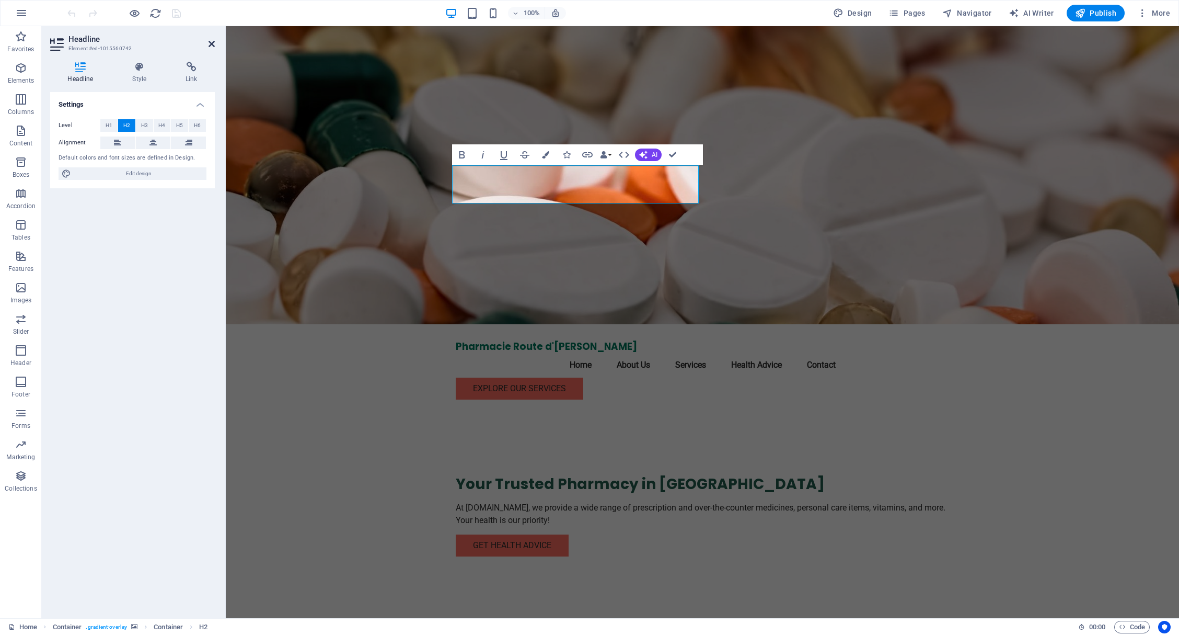
click at [214, 42] on icon at bounding box center [212, 44] width 6 height 8
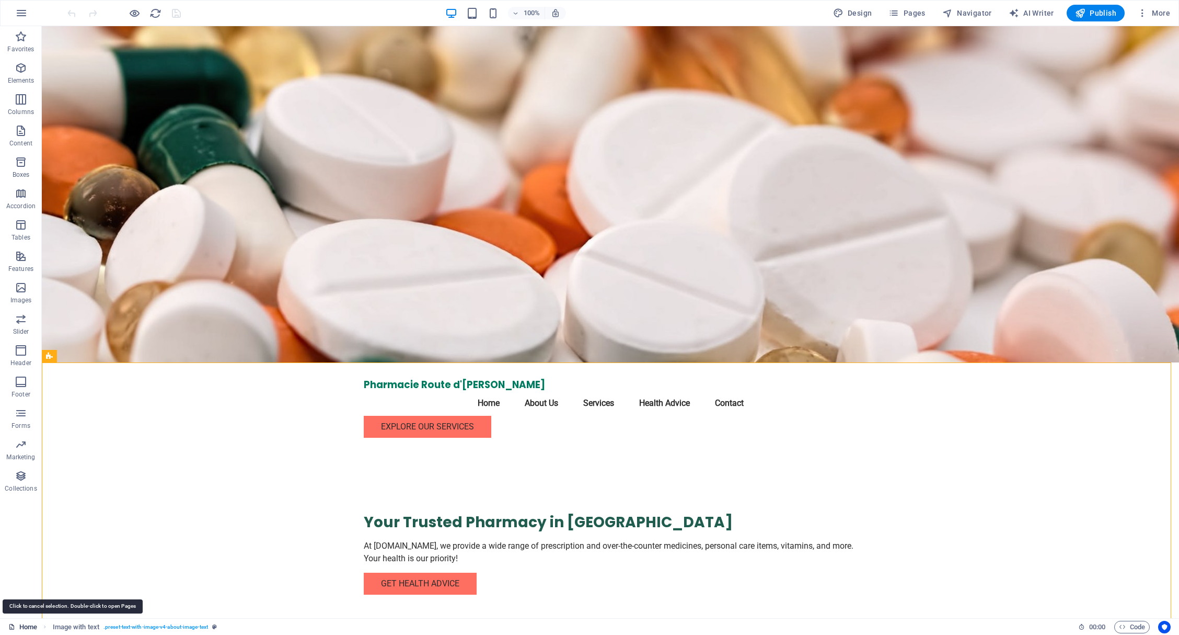
click at [32, 622] on link "Home" at bounding box center [22, 627] width 29 height 13
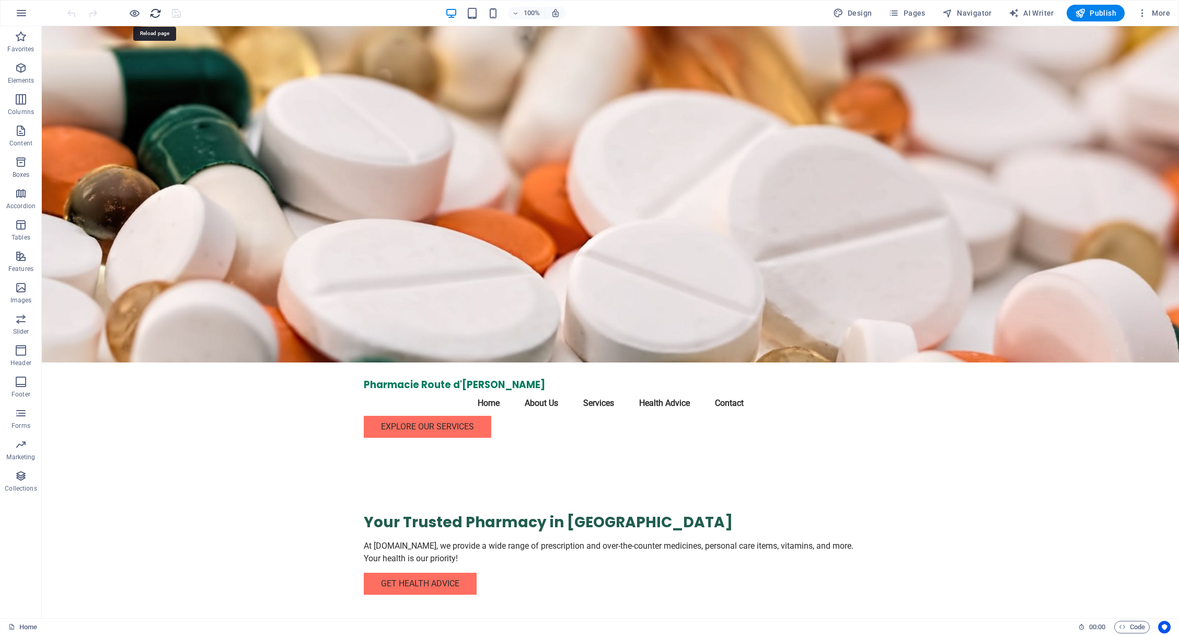
click at [158, 14] on icon "reload" at bounding box center [156, 13] width 12 height 12
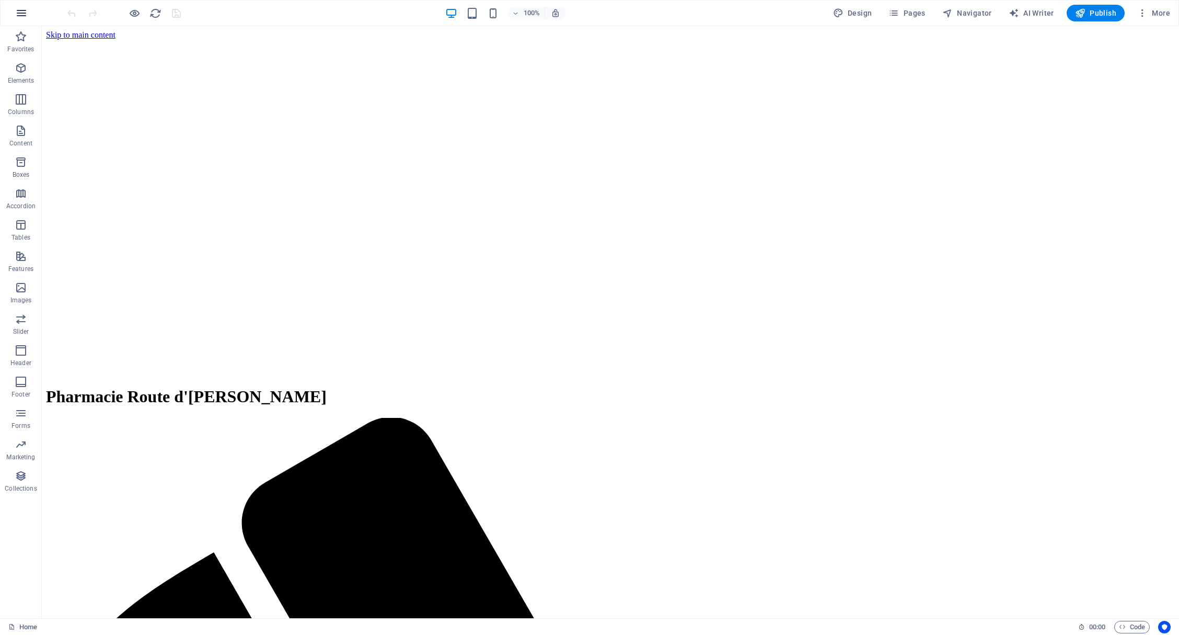
click at [19, 14] on icon "button" at bounding box center [21, 13] width 13 height 13
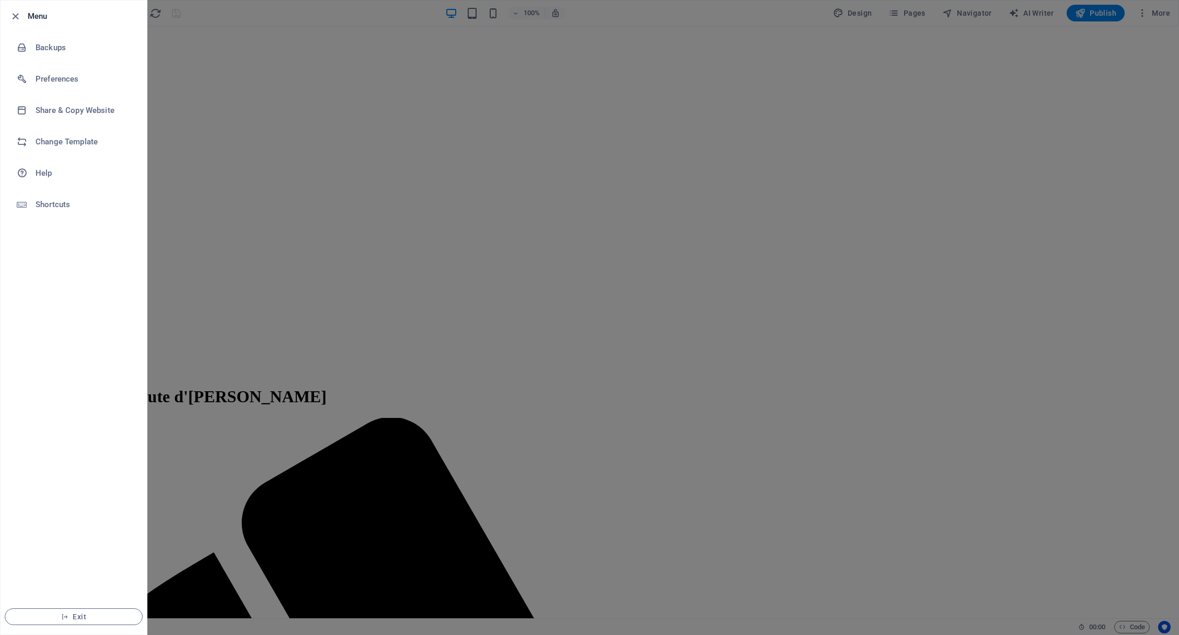
click at [22, 12] on div at bounding box center [18, 16] width 19 height 13
click at [12, 13] on icon "button" at bounding box center [15, 16] width 12 height 12
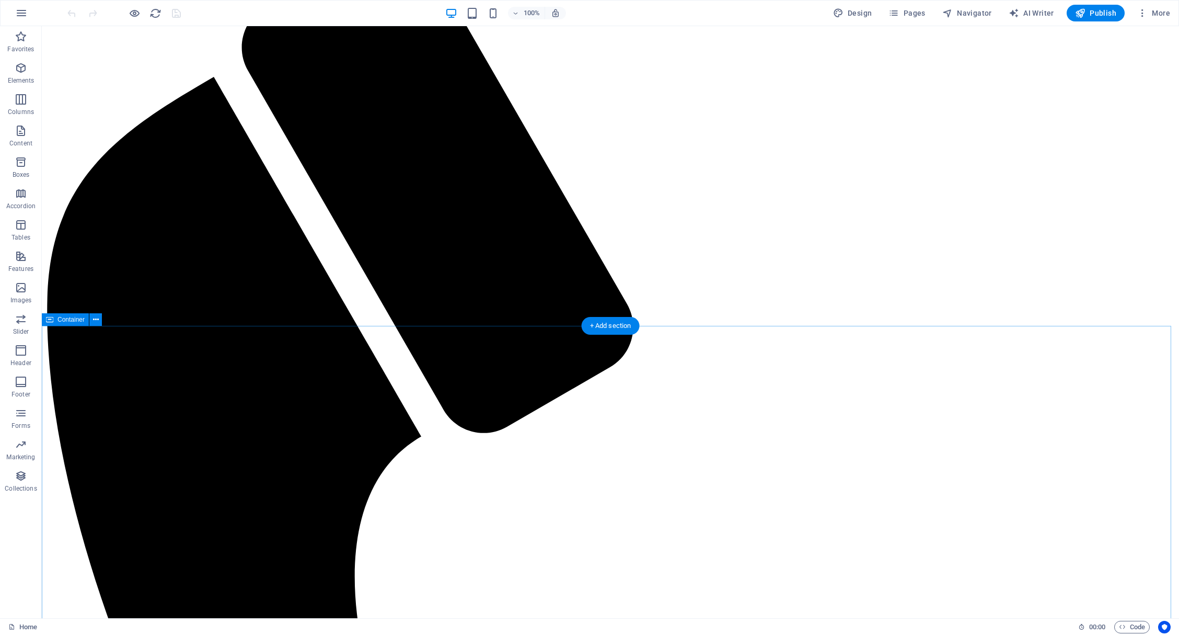
scroll to position [478, 0]
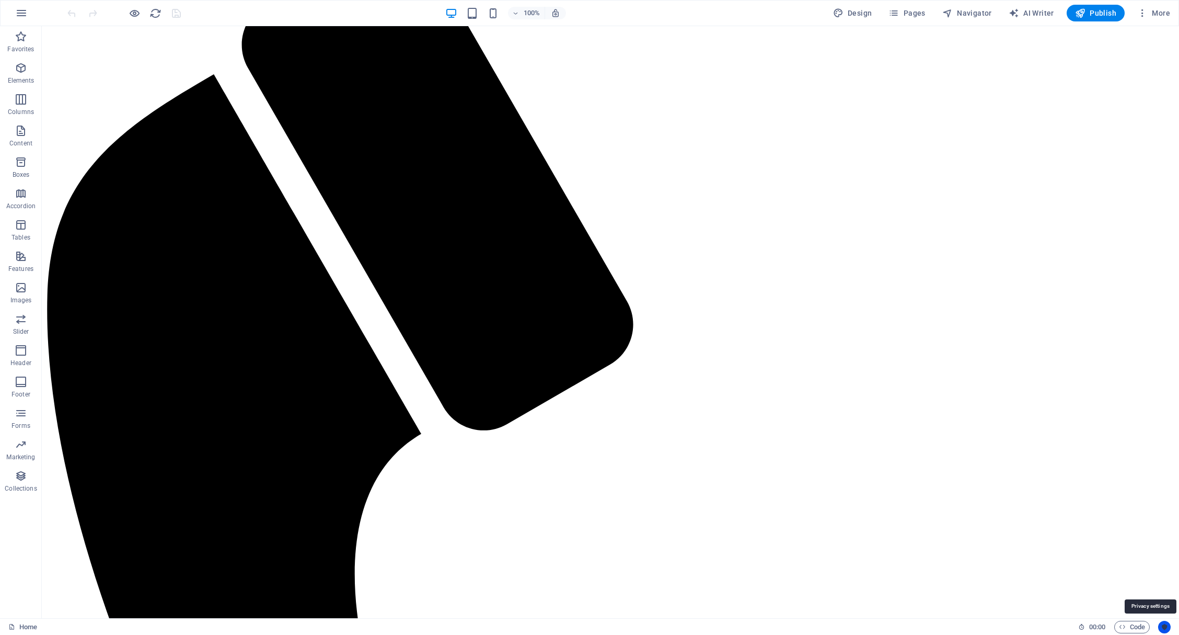
click at [1168, 626] on button "Usercentrics" at bounding box center [1165, 627] width 13 height 13
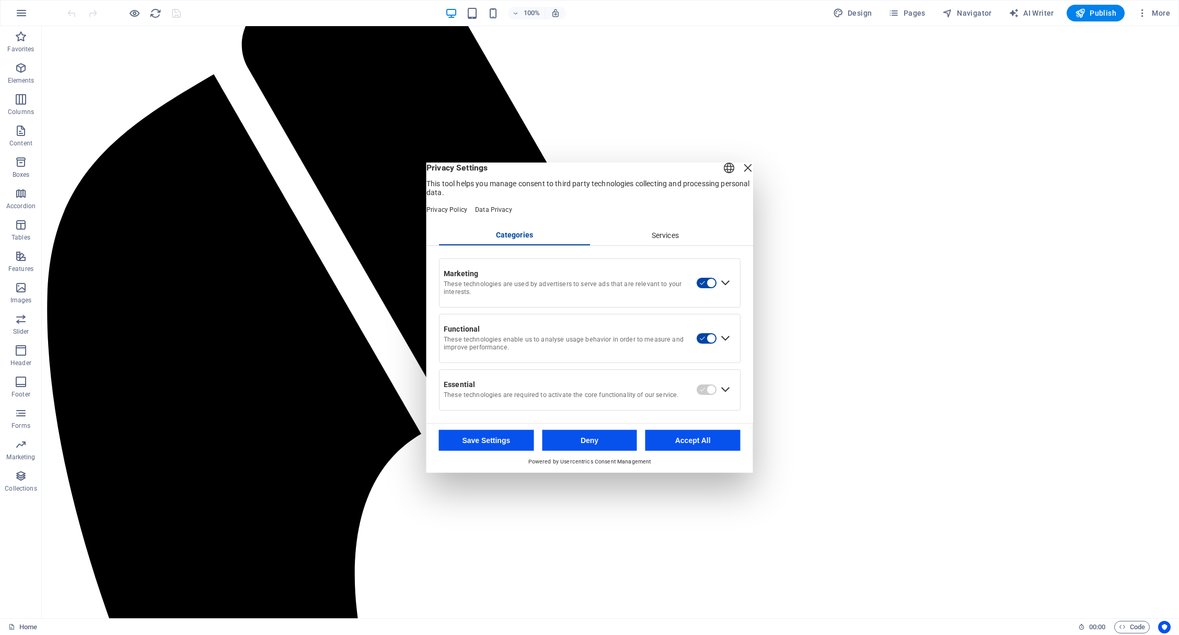
click at [741, 173] on div "Close Layer" at bounding box center [748, 167] width 15 height 15
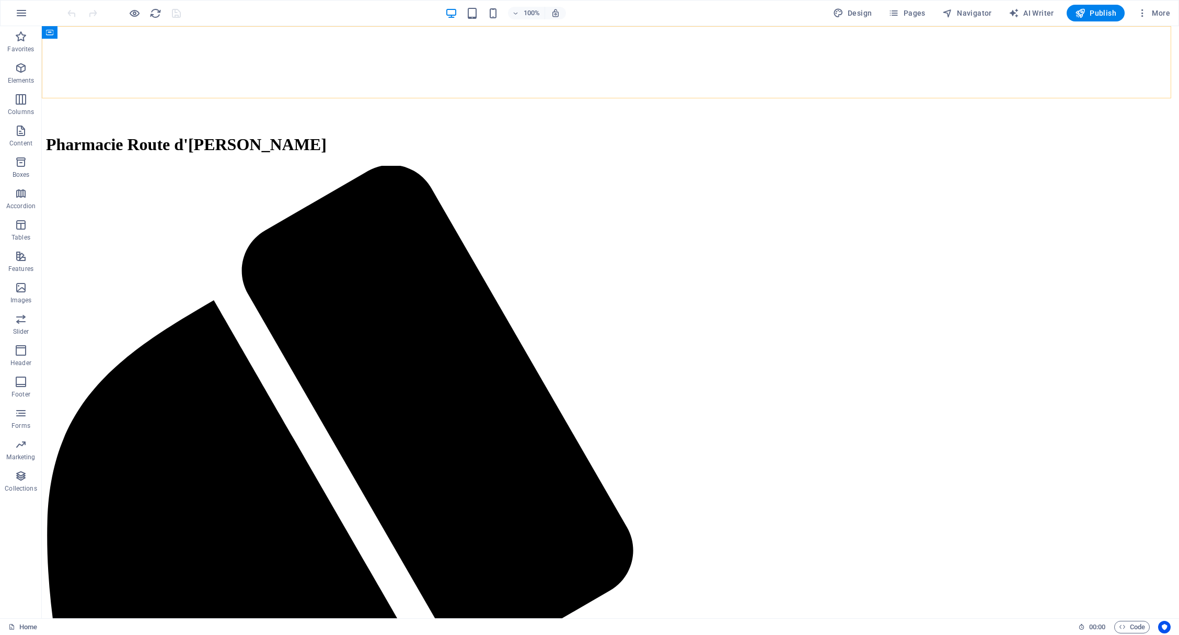
scroll to position [0, 0]
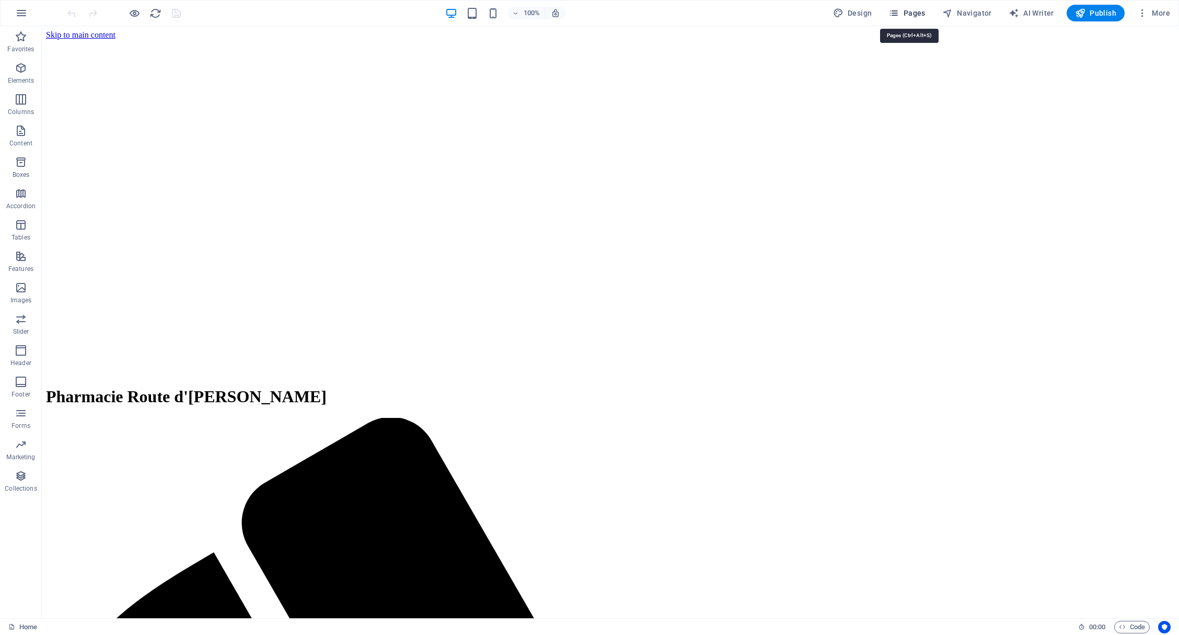
click at [899, 14] on icon "button" at bounding box center [894, 13] width 10 height 10
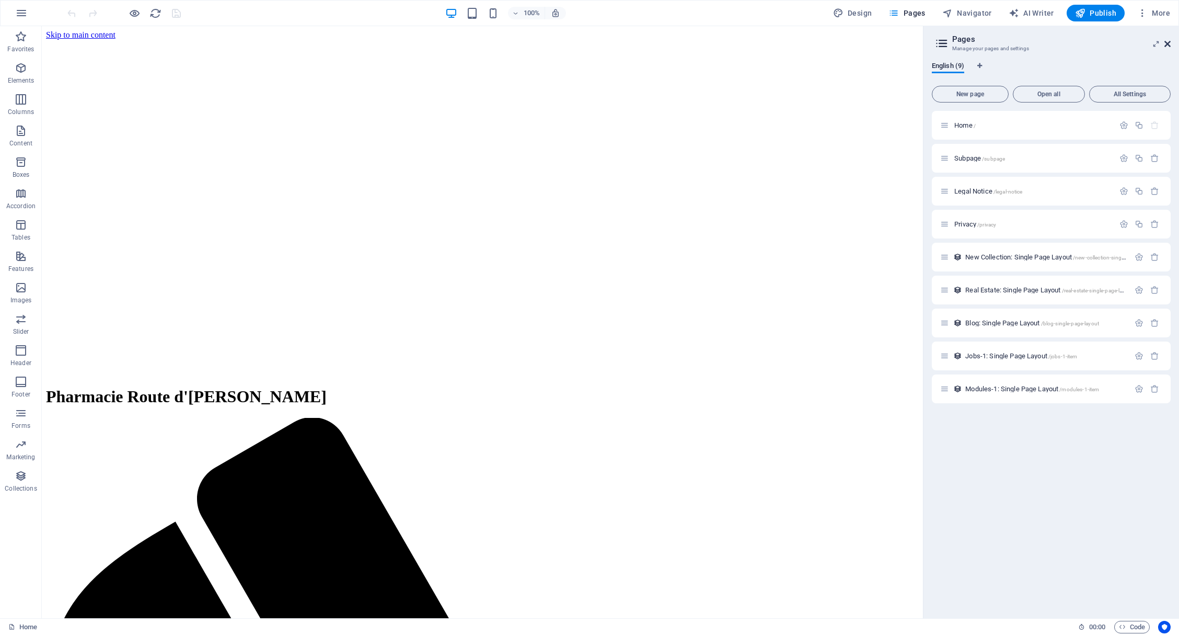
click at [1168, 41] on icon at bounding box center [1168, 44] width 6 height 8
